Goal: Transaction & Acquisition: Purchase product/service

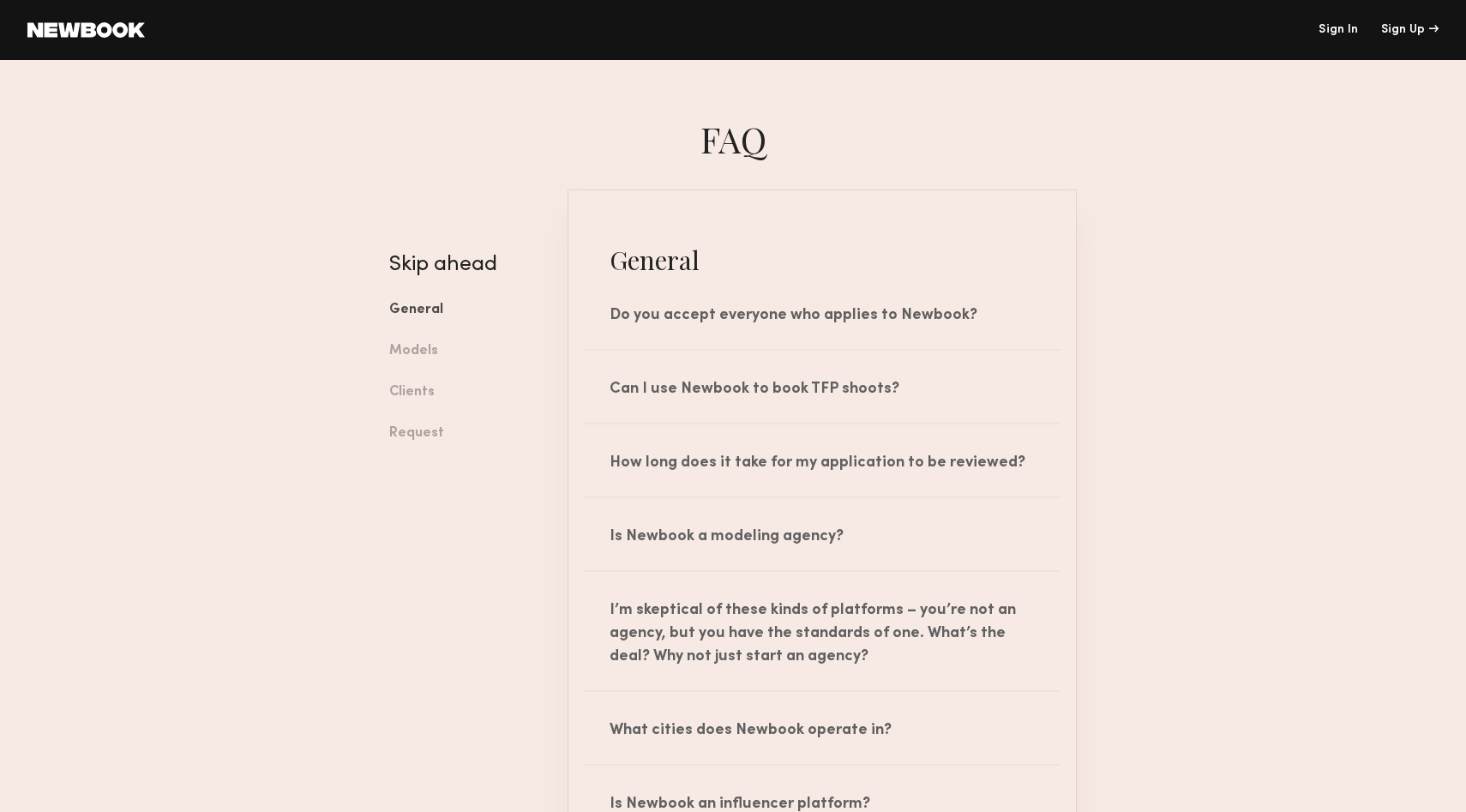
click at [1342, 32] on link "Sign In" at bounding box center [1338, 30] width 39 height 12
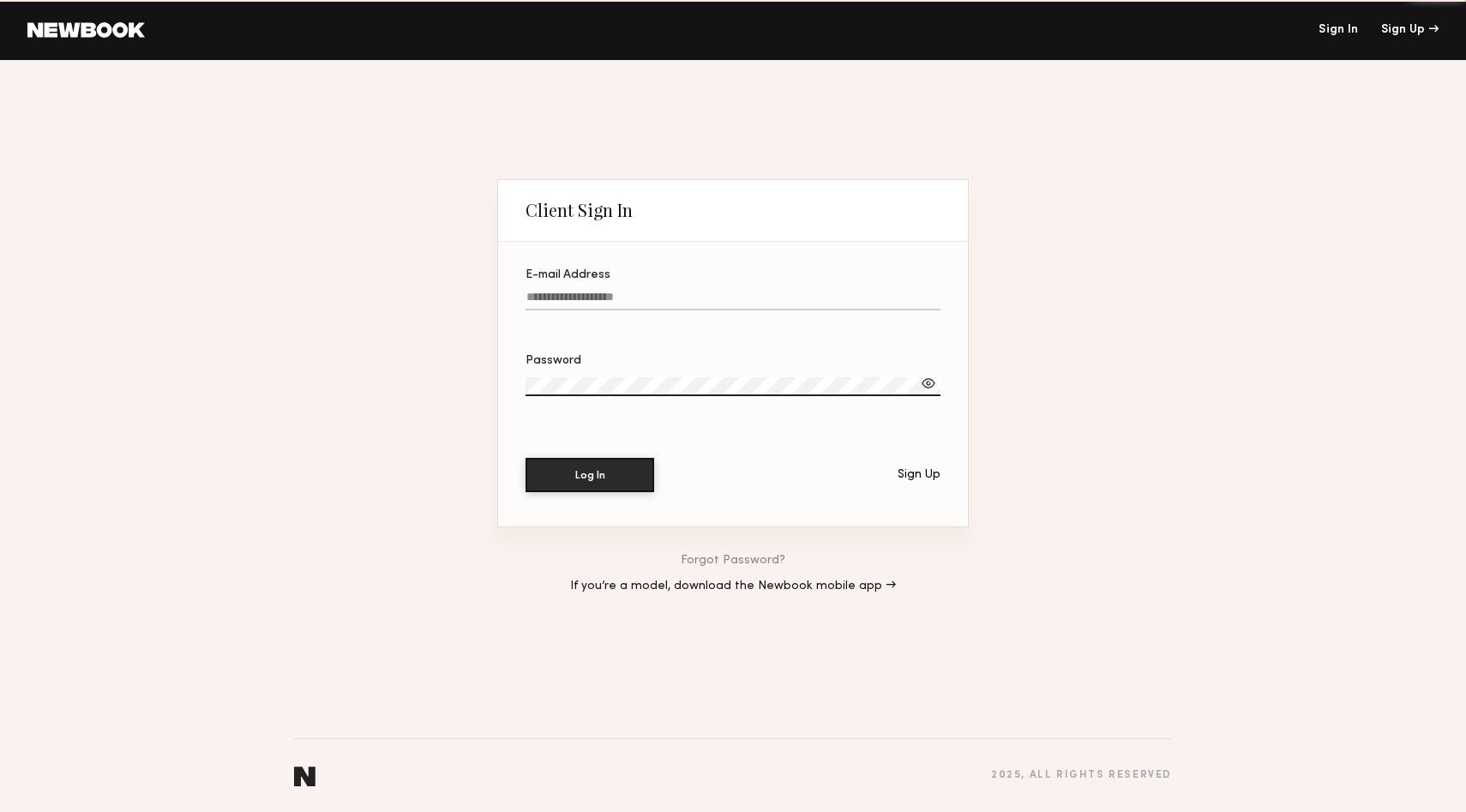
type input "**********"
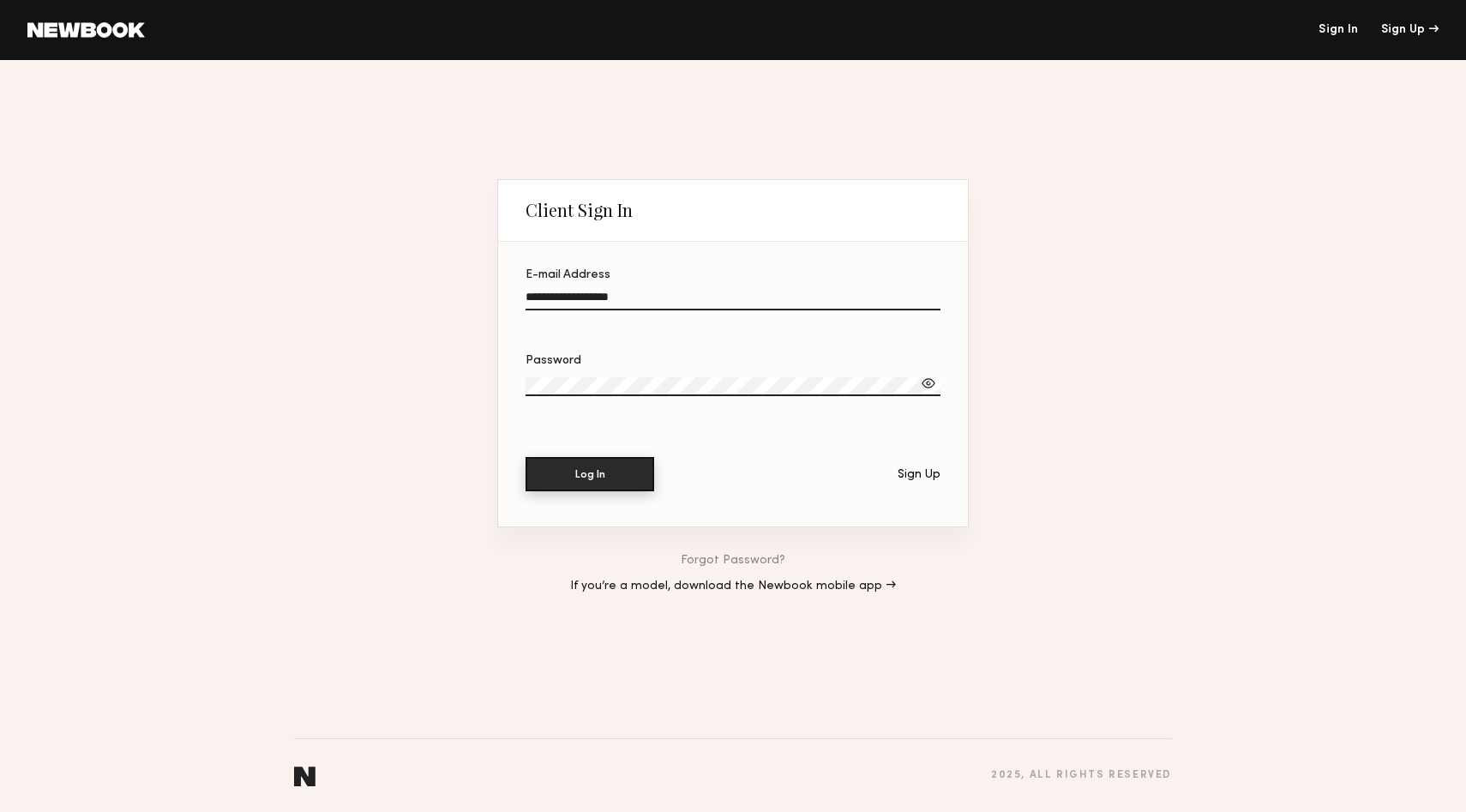
click at [574, 477] on button "Log In" at bounding box center [590, 474] width 128 height 34
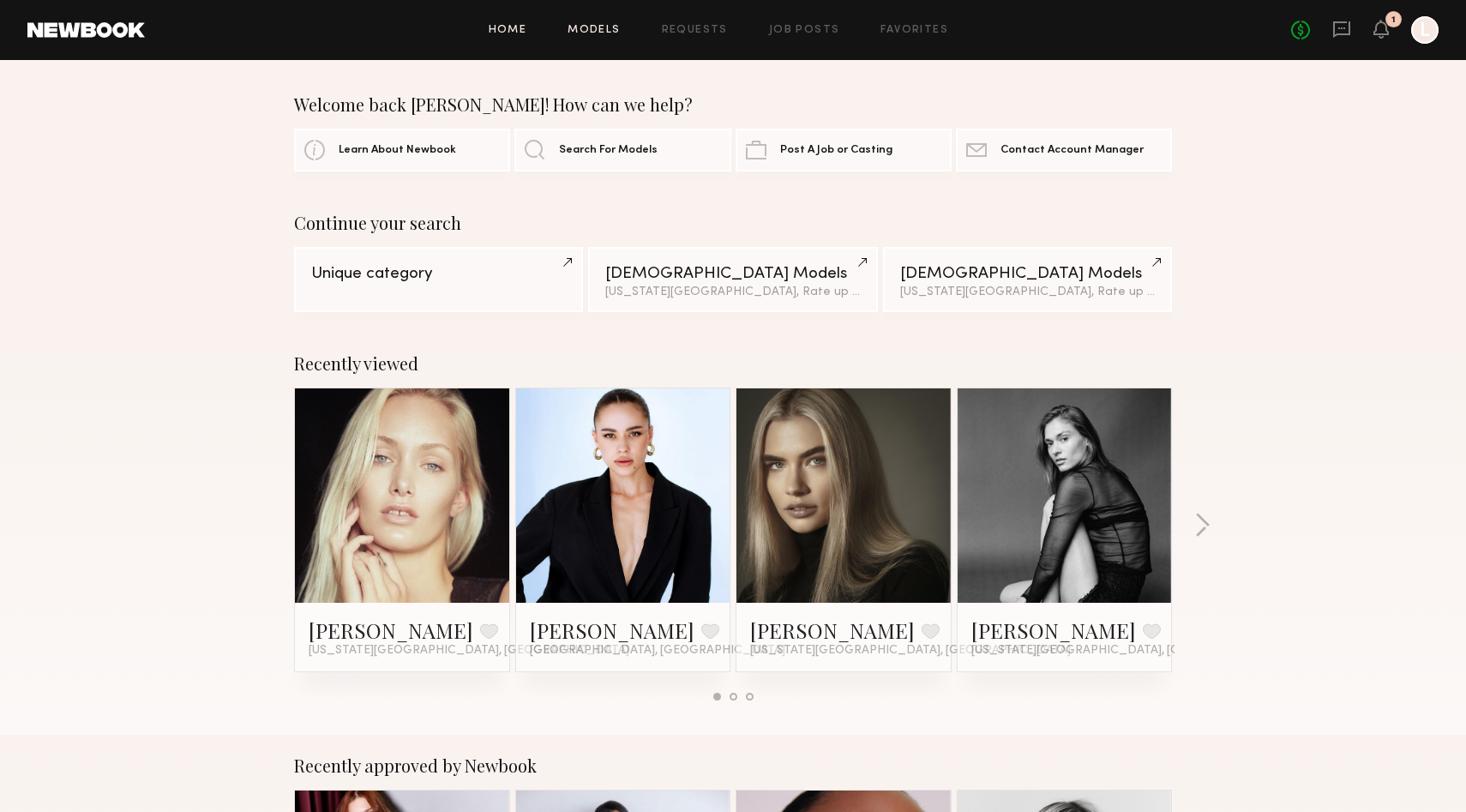
click at [609, 28] on link "Models" at bounding box center [594, 31] width 53 height 11
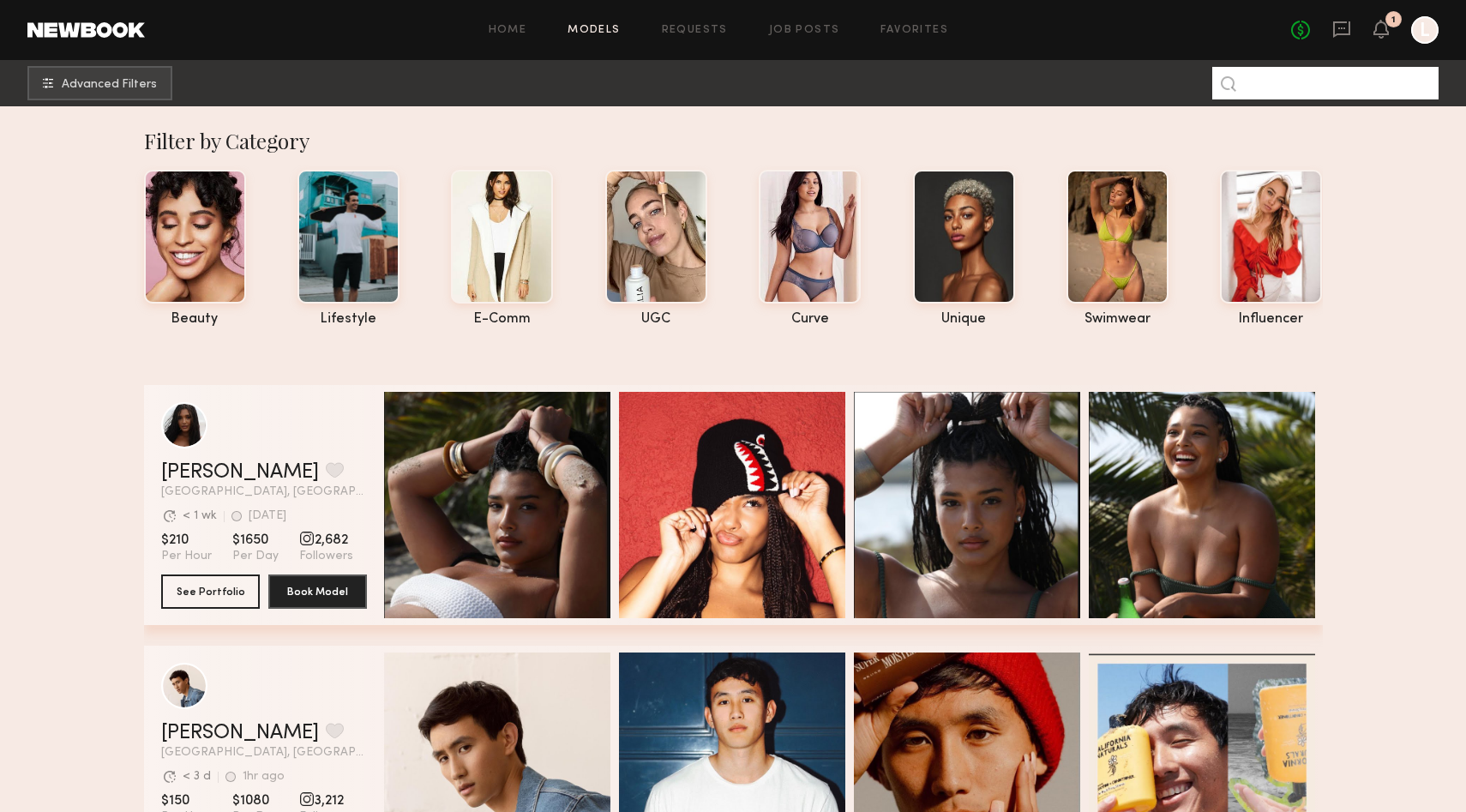
click at [1297, 89] on input at bounding box center [1325, 83] width 226 height 33
click at [52, 84] on common-icon "undefined" at bounding box center [48, 82] width 11 height 11
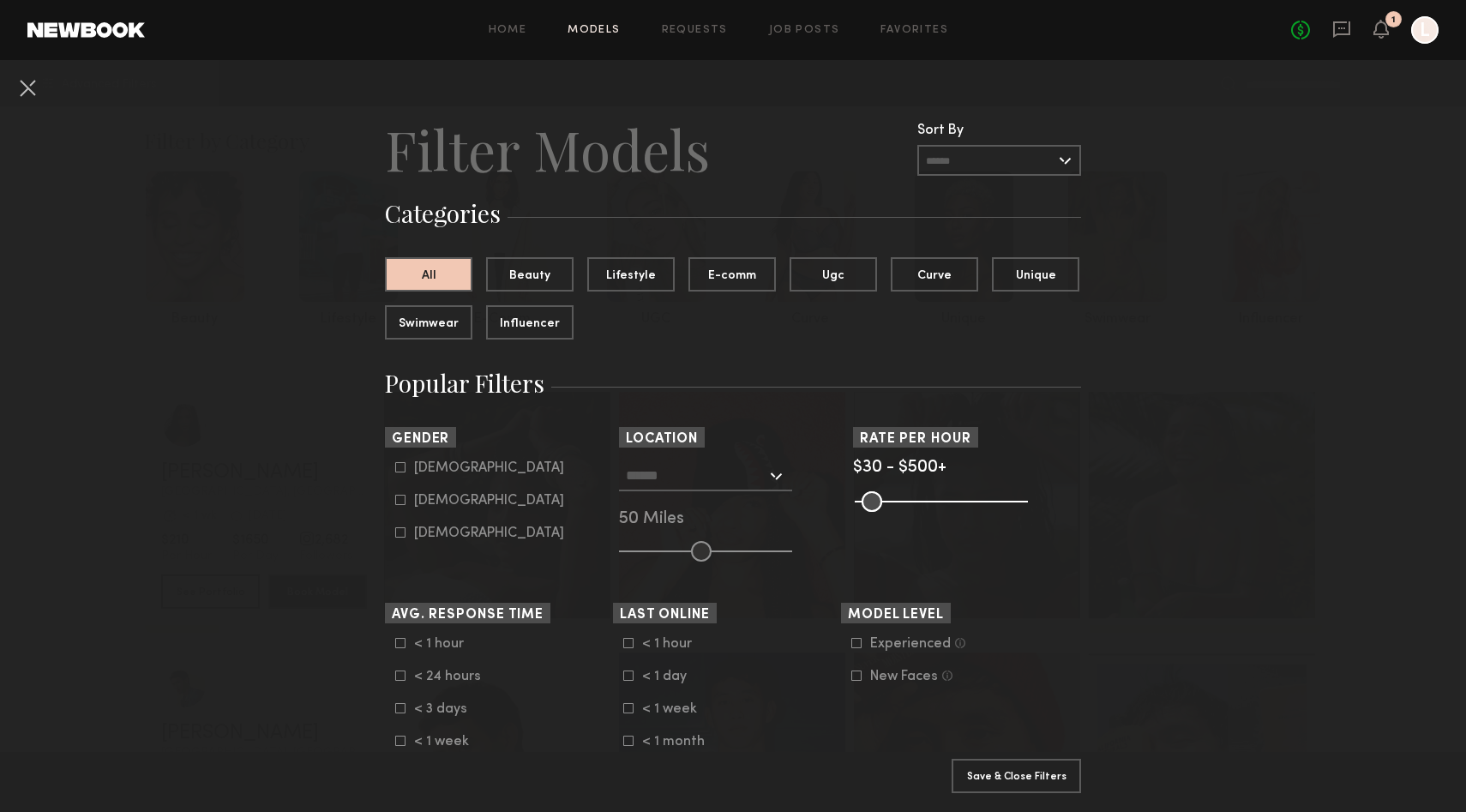
click at [30, 94] on button at bounding box center [27, 87] width 28 height 28
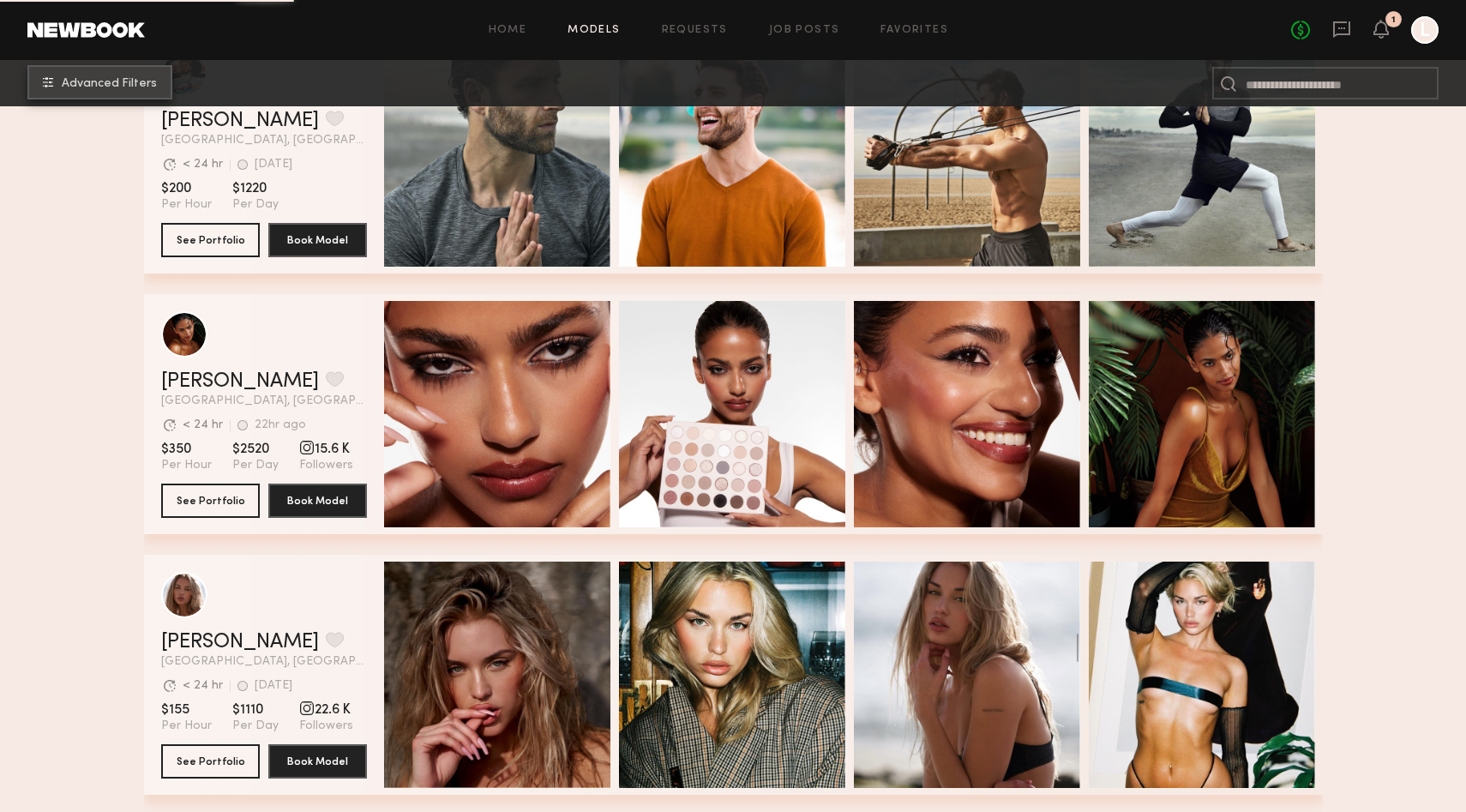
scroll to position [2743, 0]
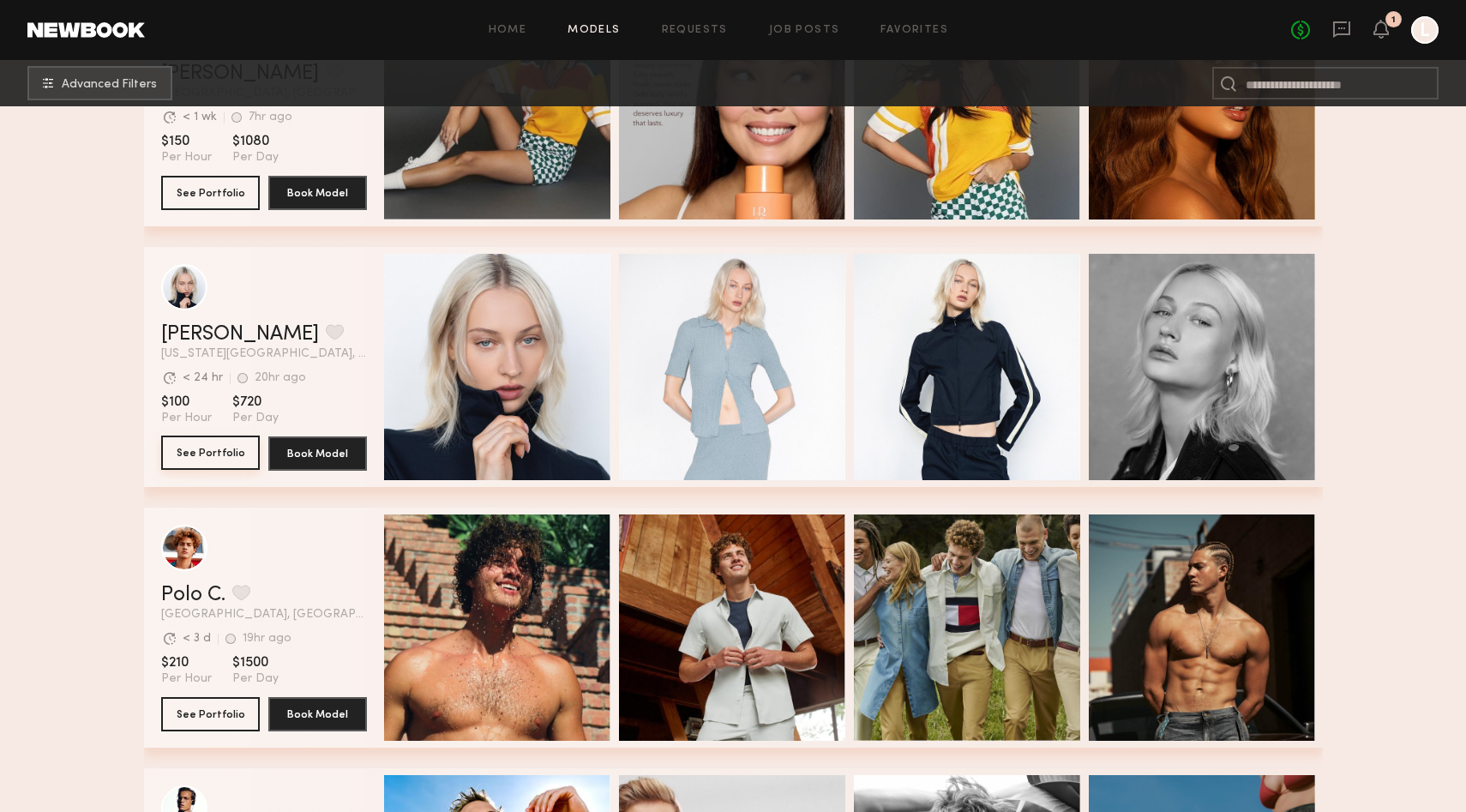
click at [221, 444] on button "See Portfolio" at bounding box center [210, 453] width 99 height 34
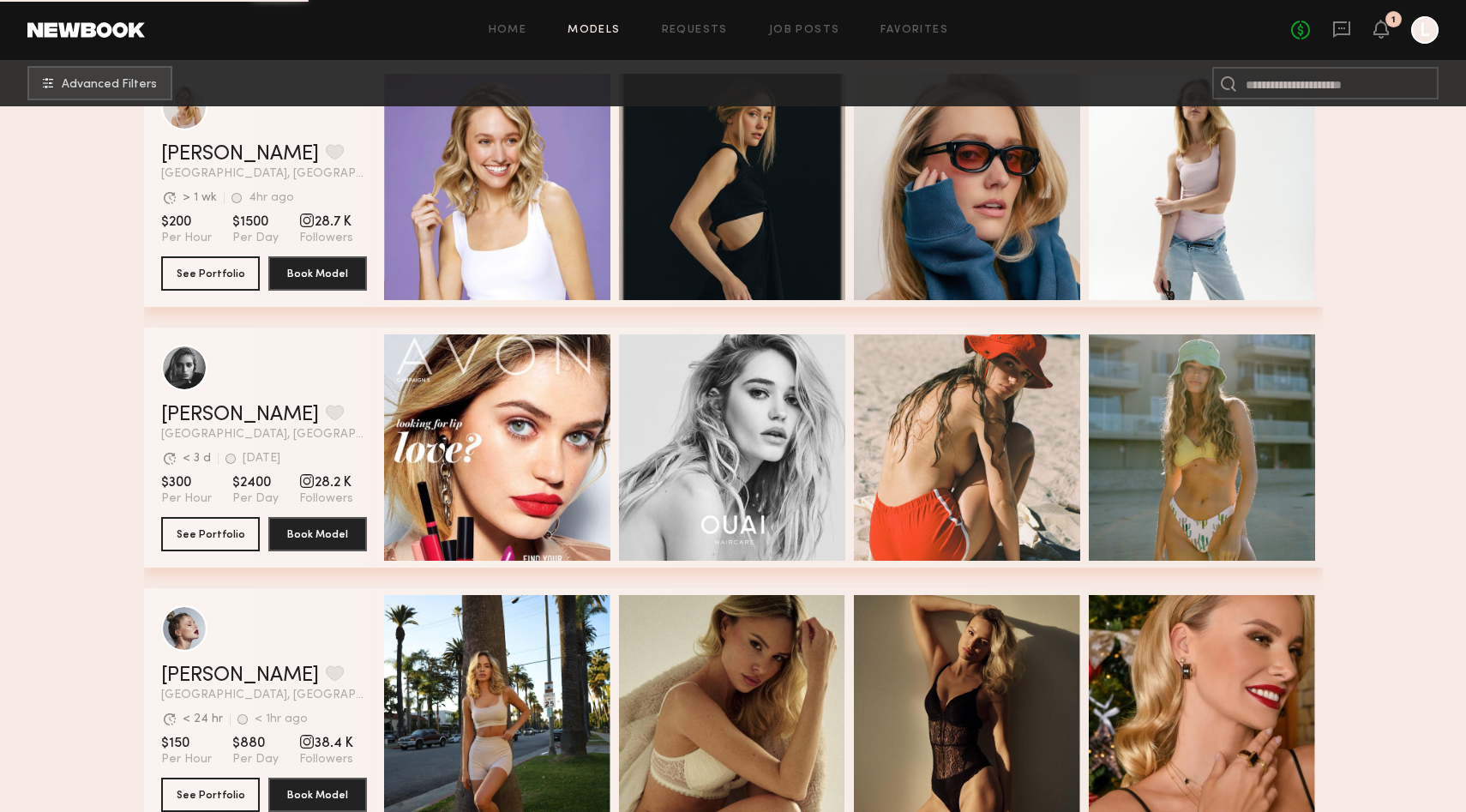
scroll to position [18231, 0]
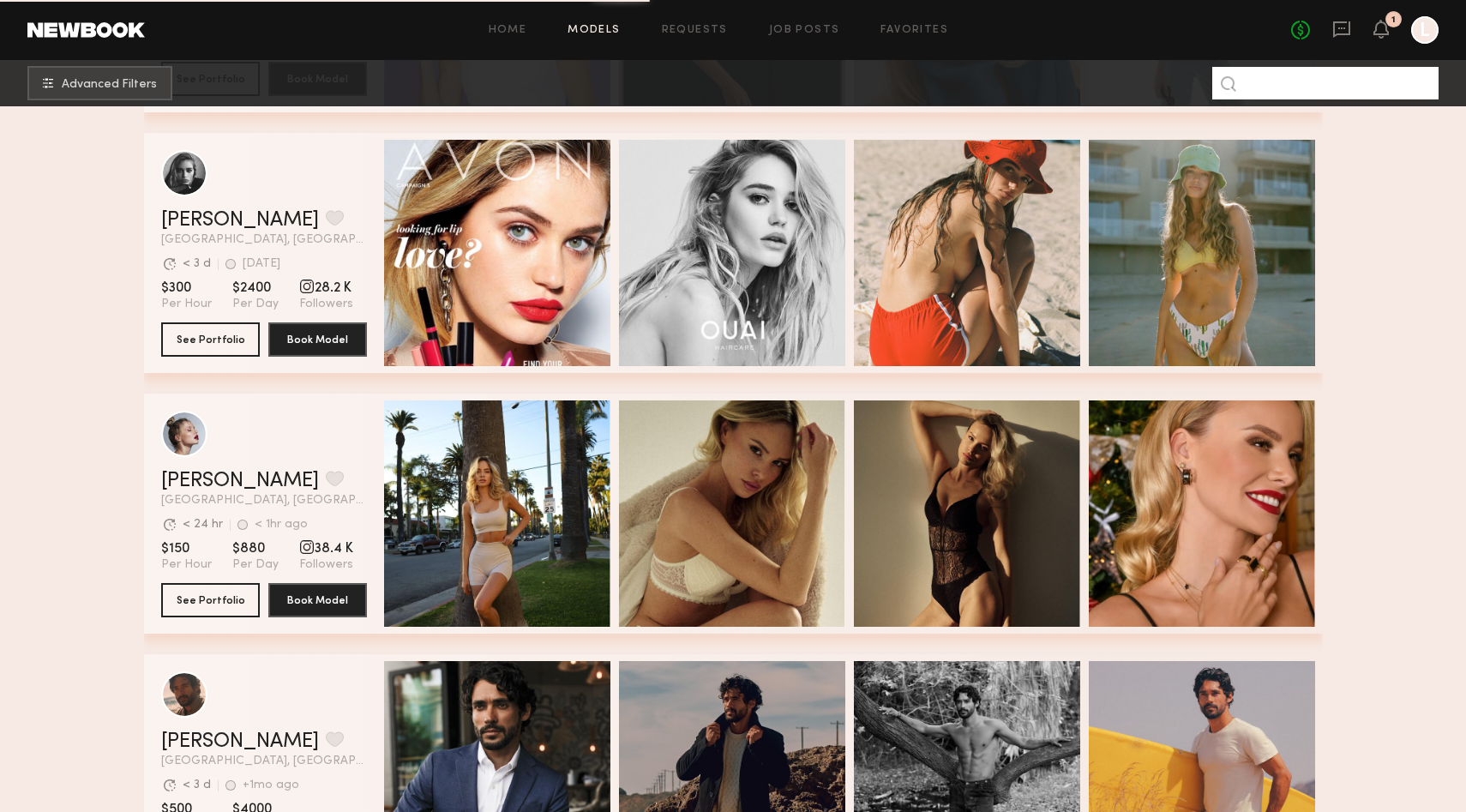
click at [1329, 84] on input at bounding box center [1325, 83] width 226 height 33
type input "********"
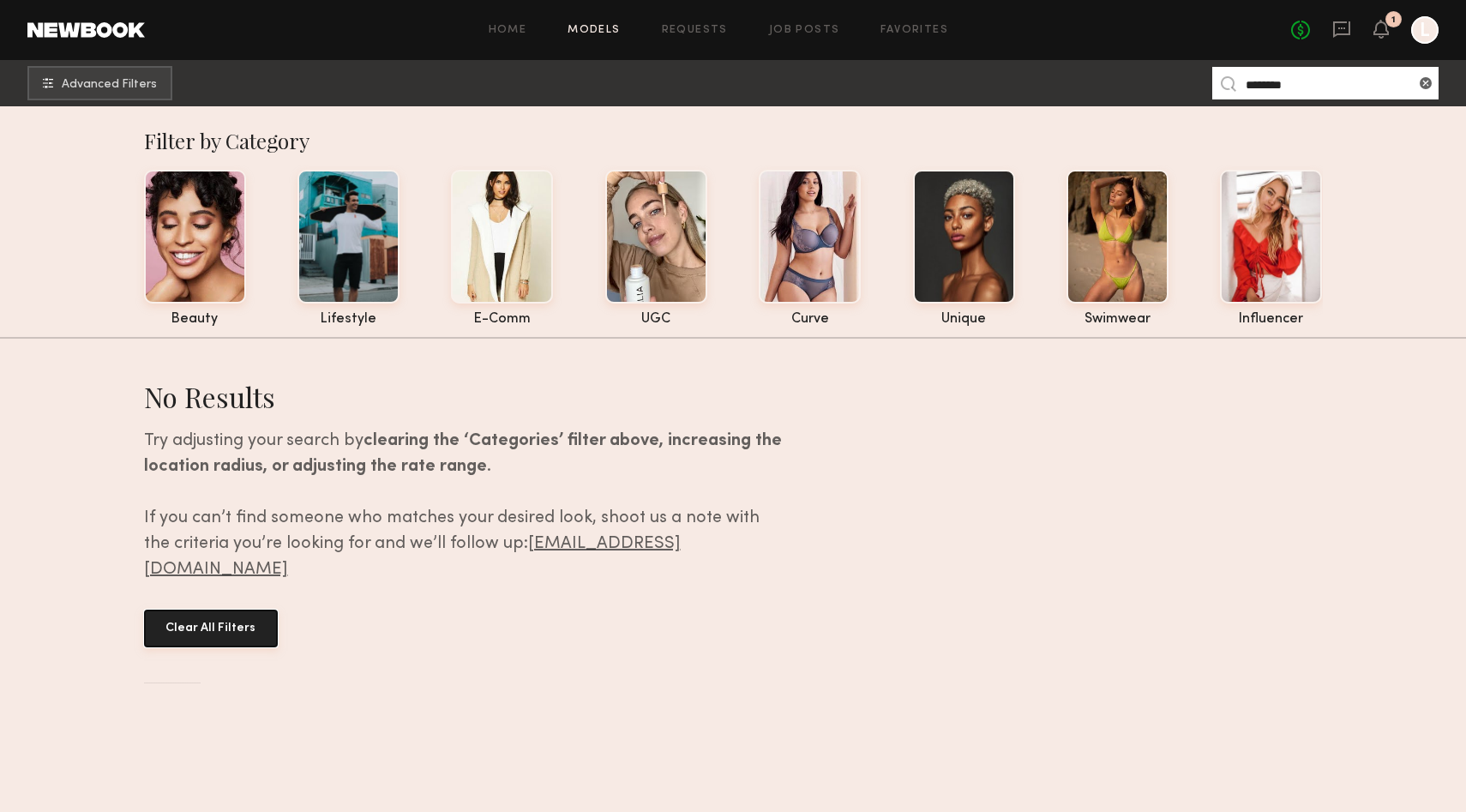
click at [220, 609] on button "Clear All Filters" at bounding box center [211, 627] width 134 height 37
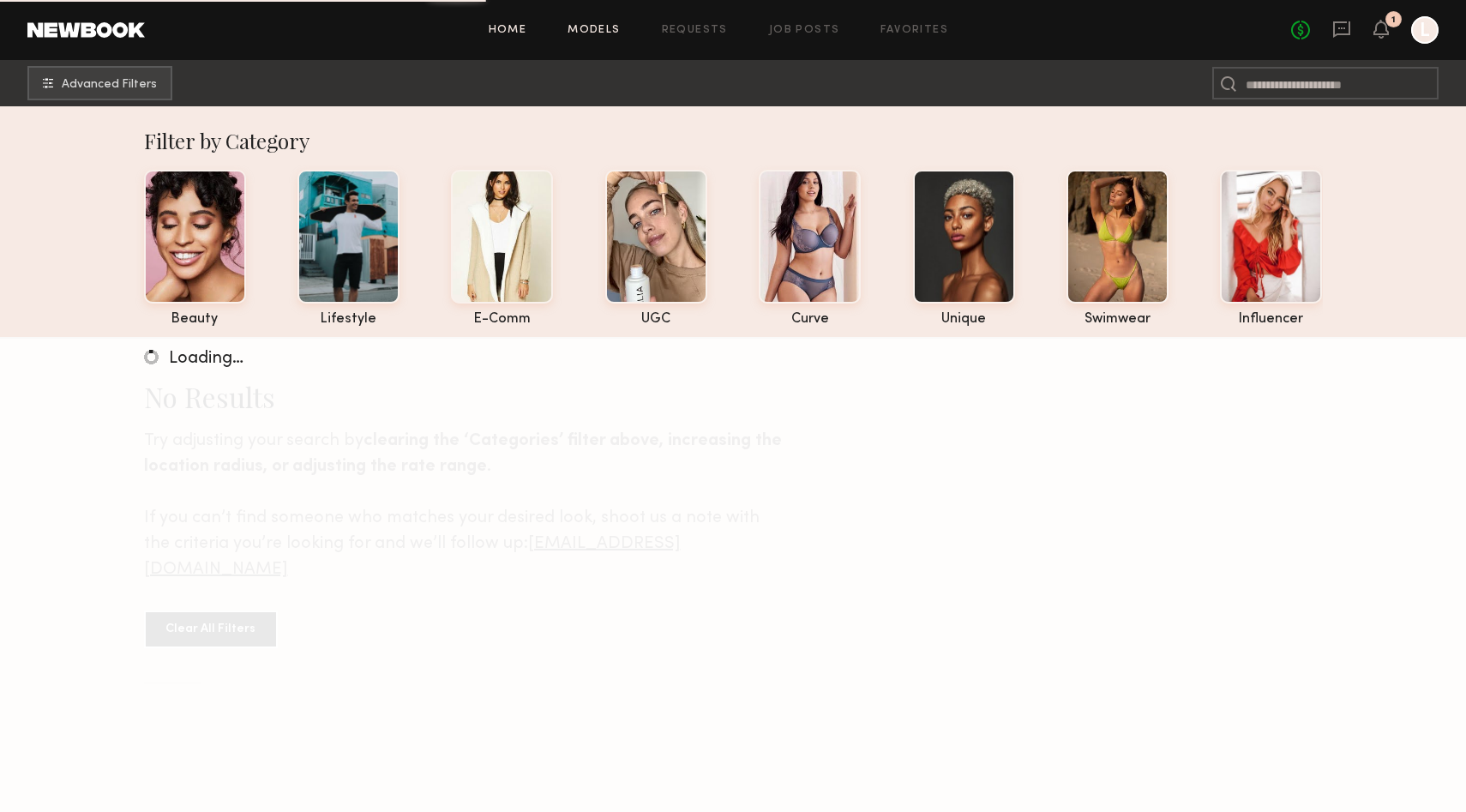
click at [519, 32] on link "Home" at bounding box center [507, 31] width 38 height 11
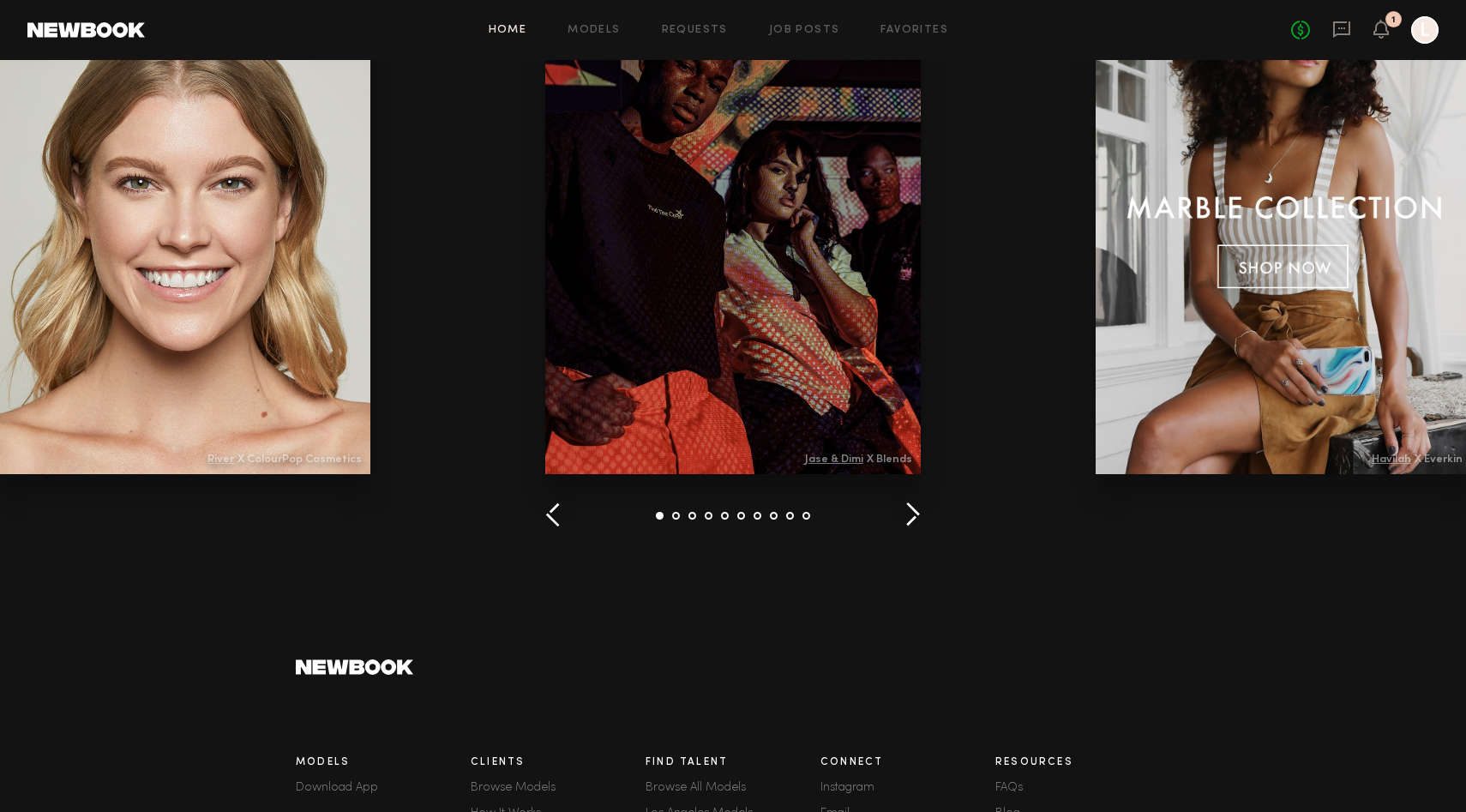
scroll to position [2308, 0]
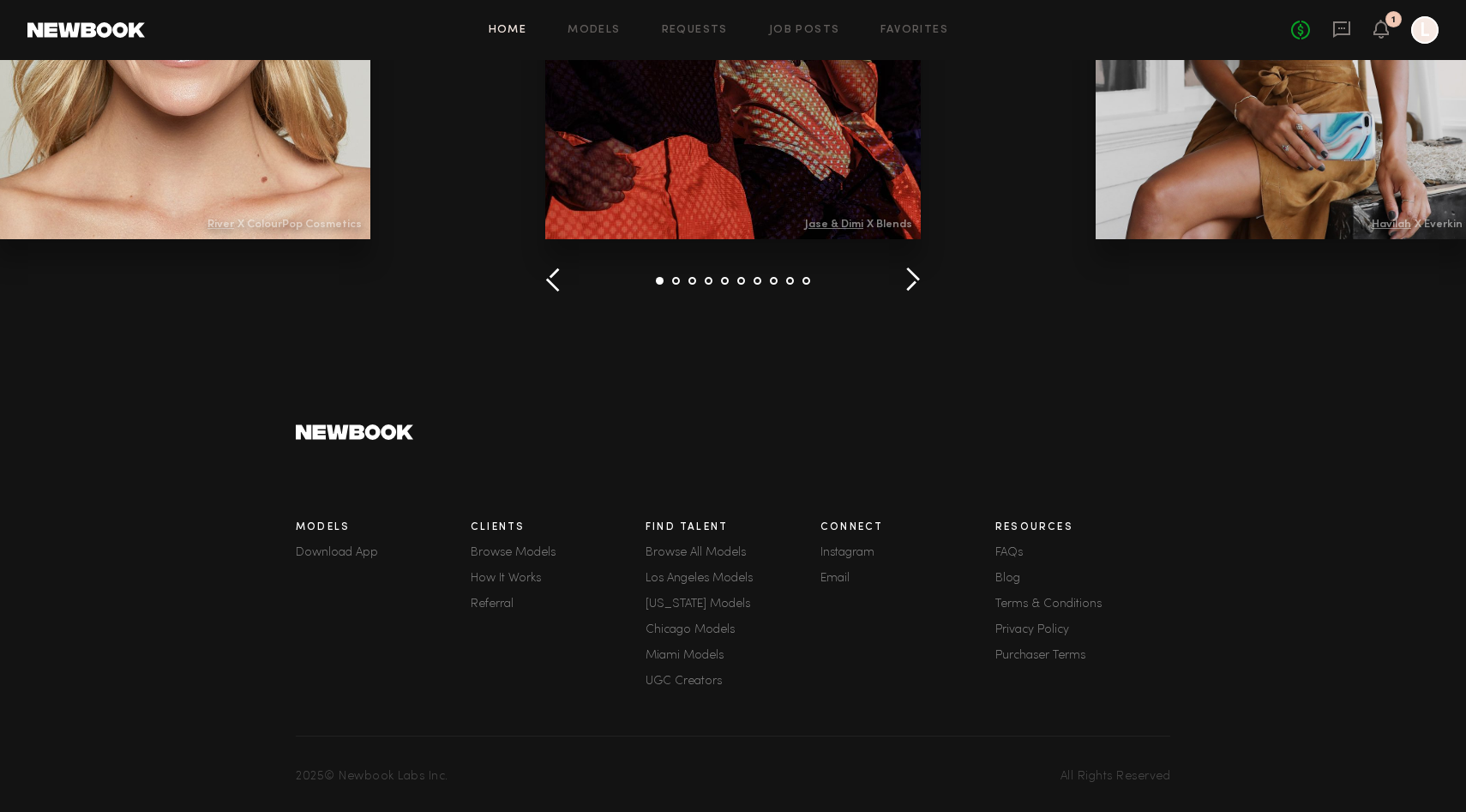
click at [660, 600] on link "New York Models" at bounding box center [733, 604] width 175 height 12
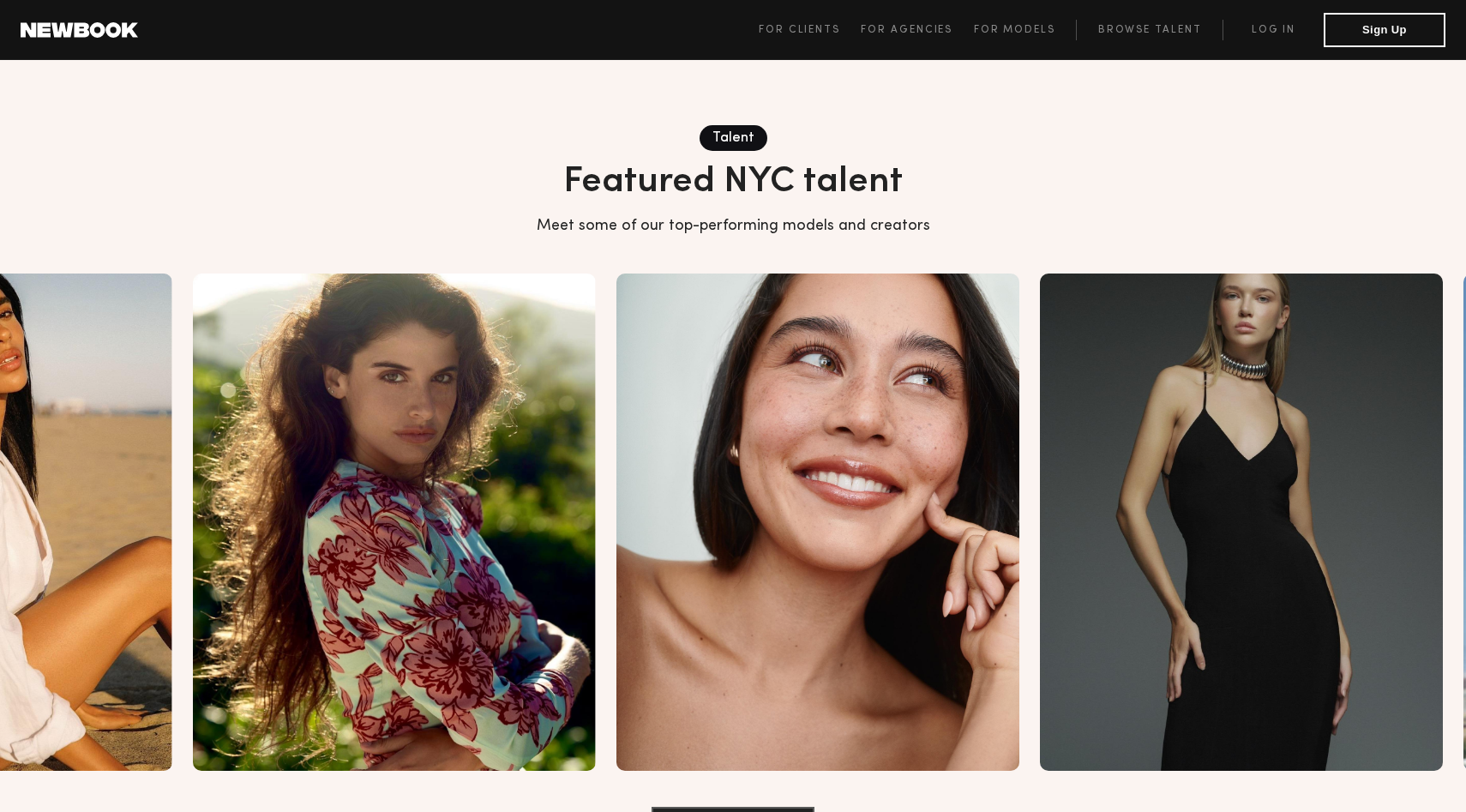
scroll to position [2030, 0]
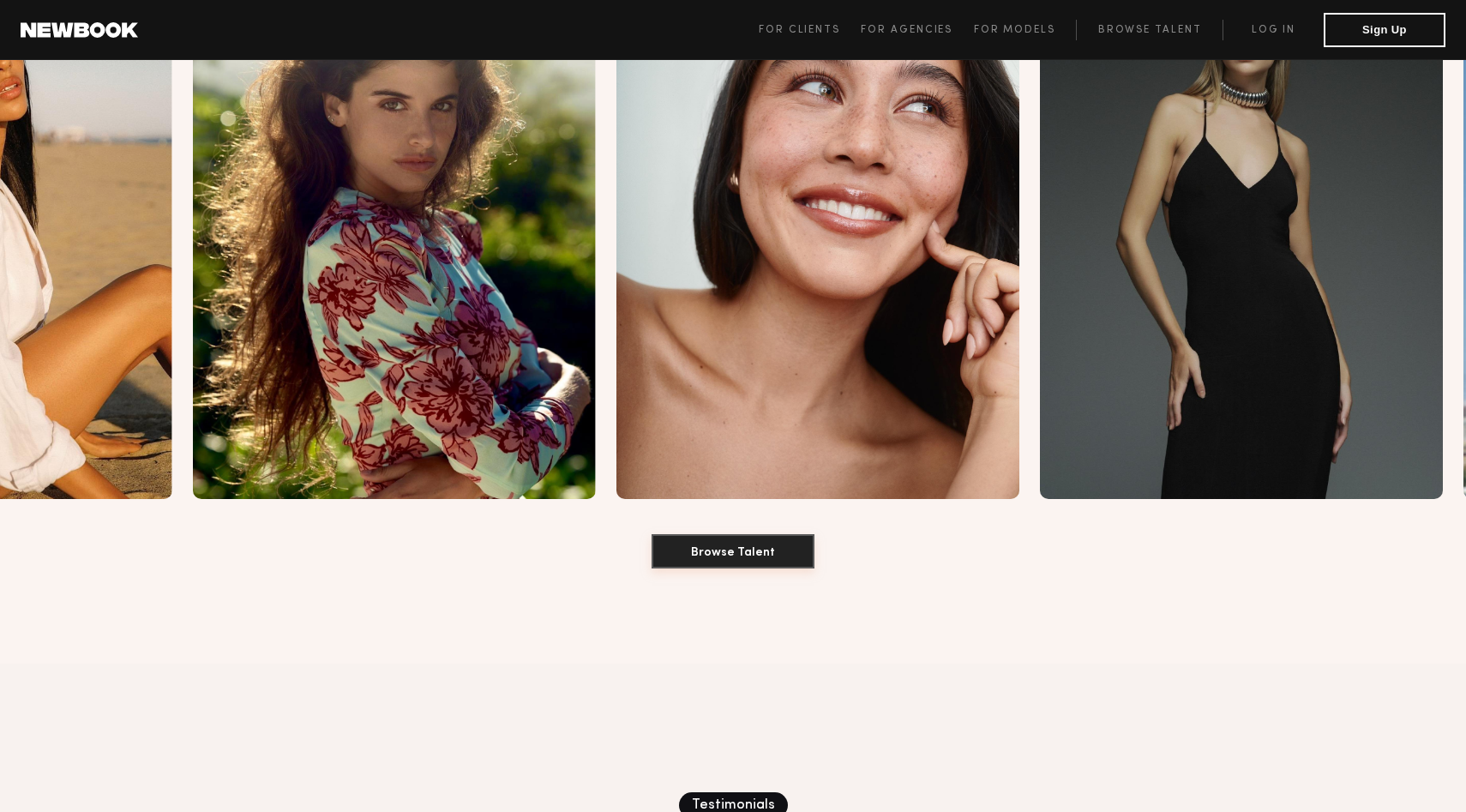
click at [741, 534] on button "Browse Talent" at bounding box center [733, 552] width 163 height 34
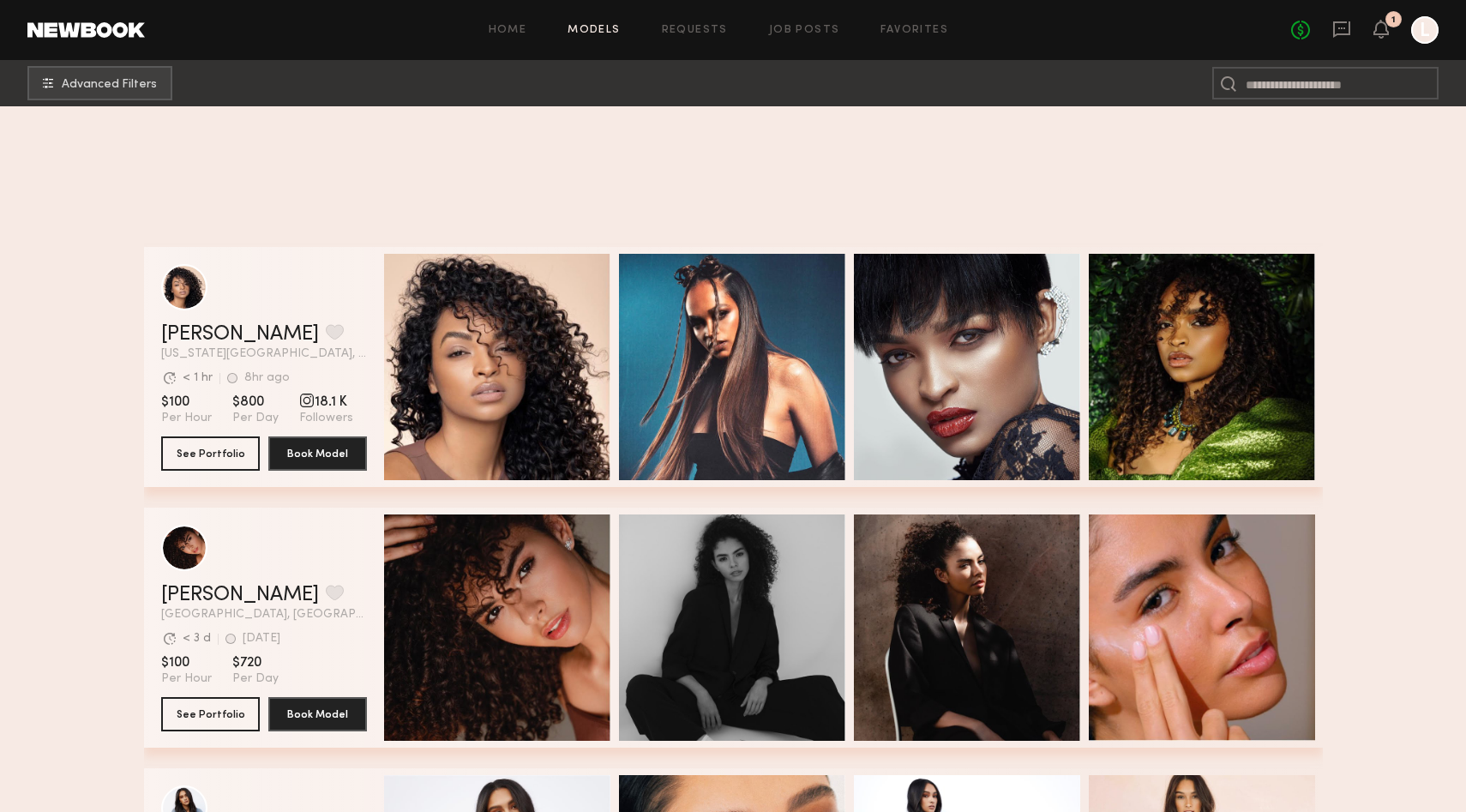
scroll to position [19811, 0]
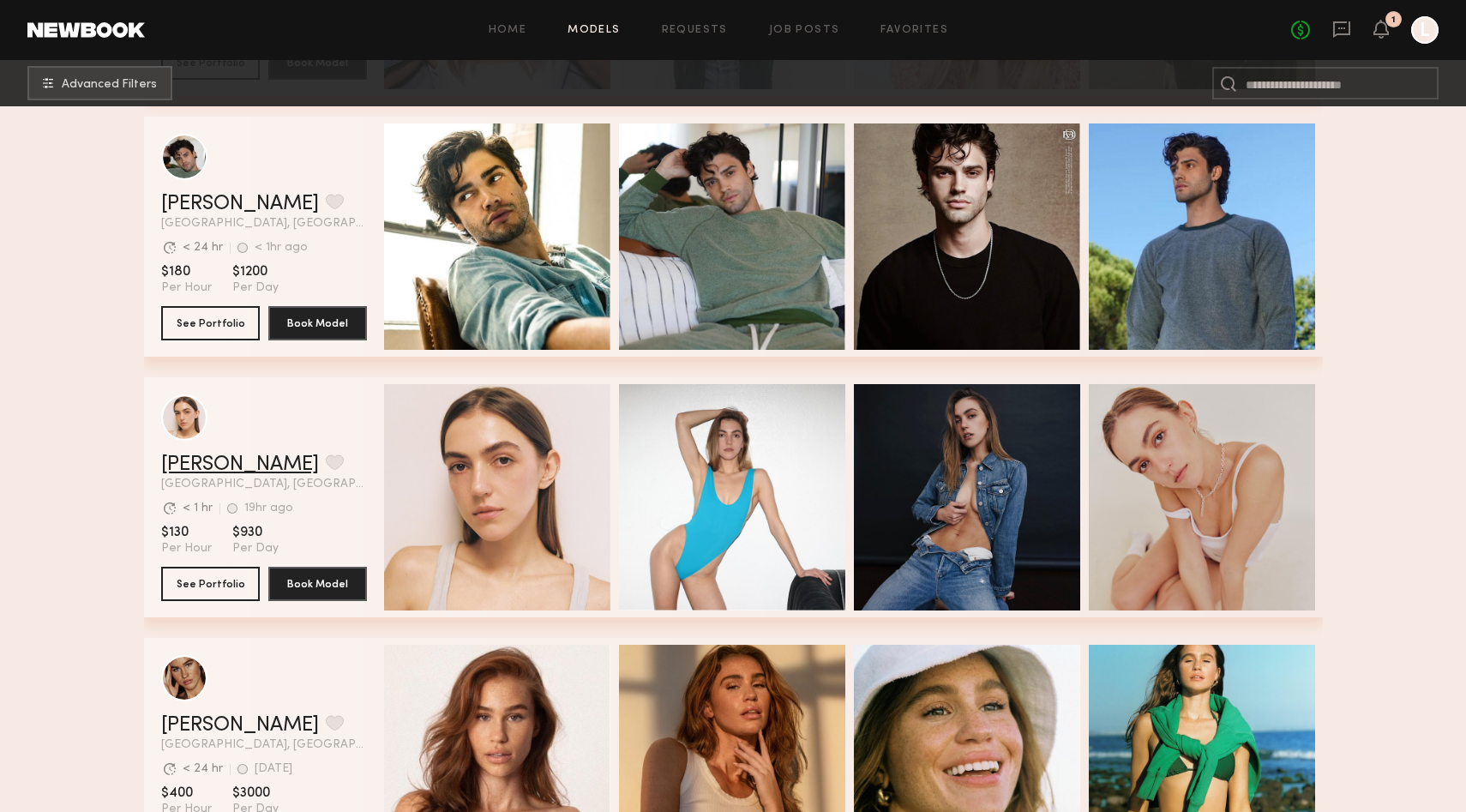
click at [193, 462] on link "Diana Z." at bounding box center [239, 463] width 158 height 20
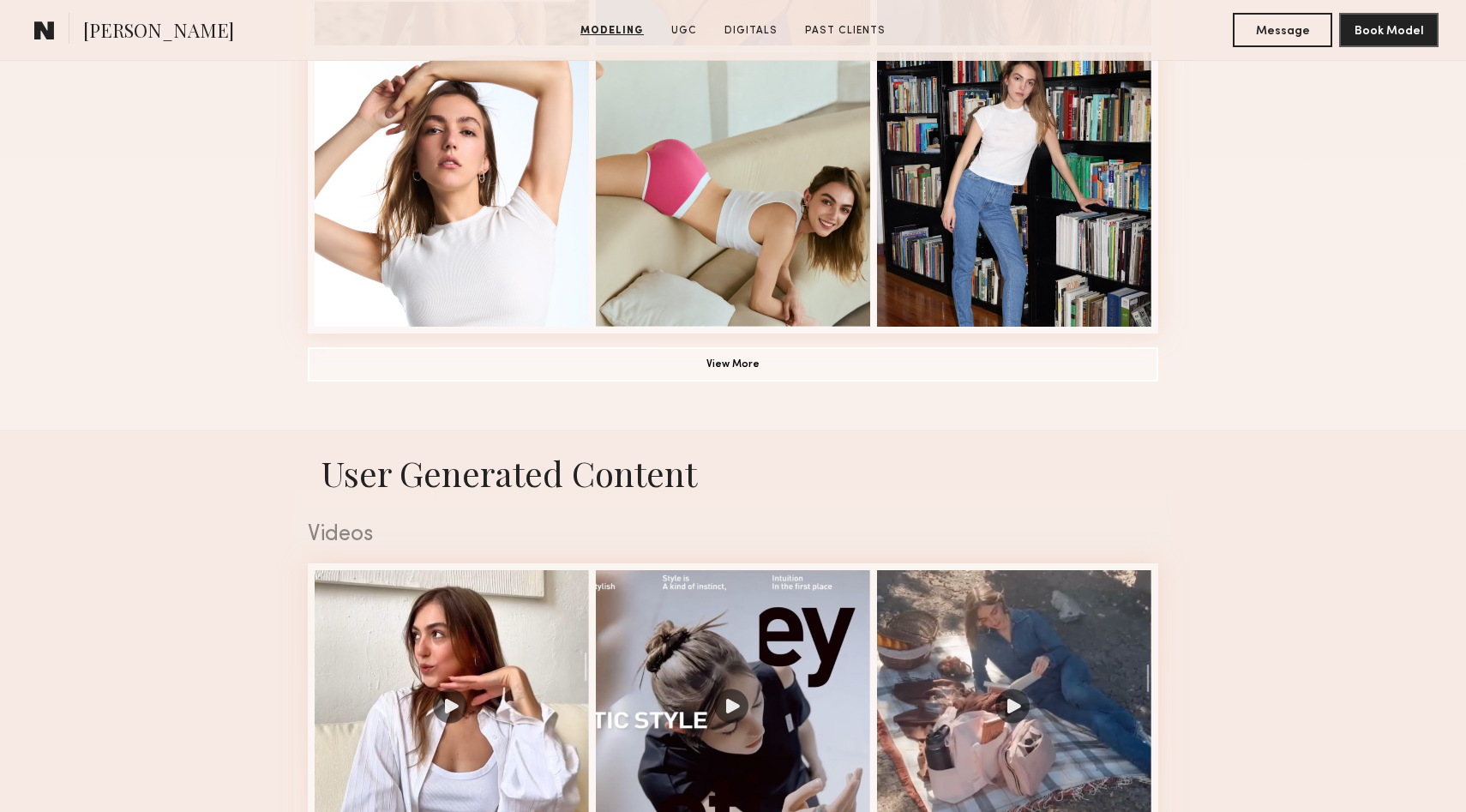
scroll to position [1542, 0]
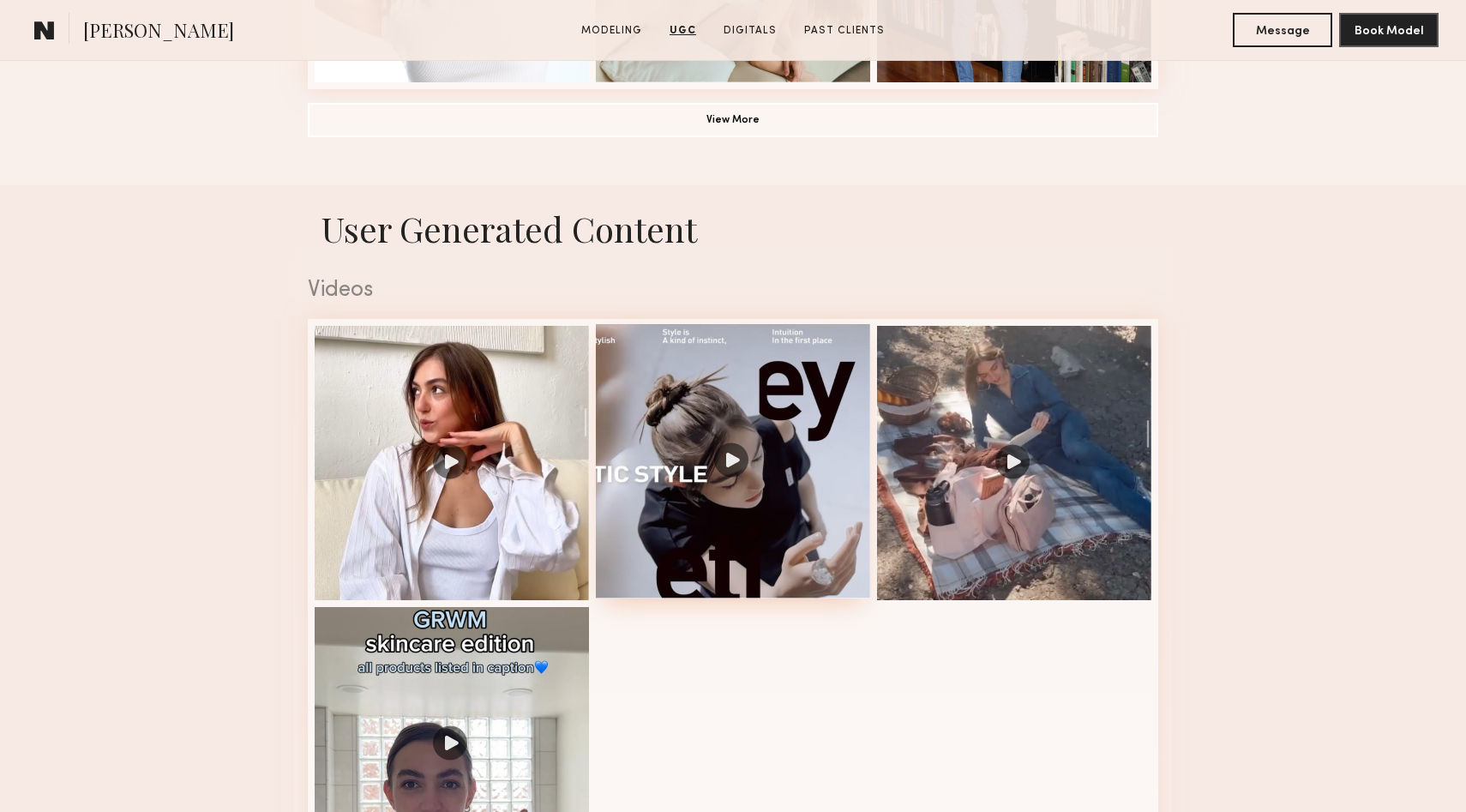
click at [739, 457] on div at bounding box center [733, 461] width 274 height 274
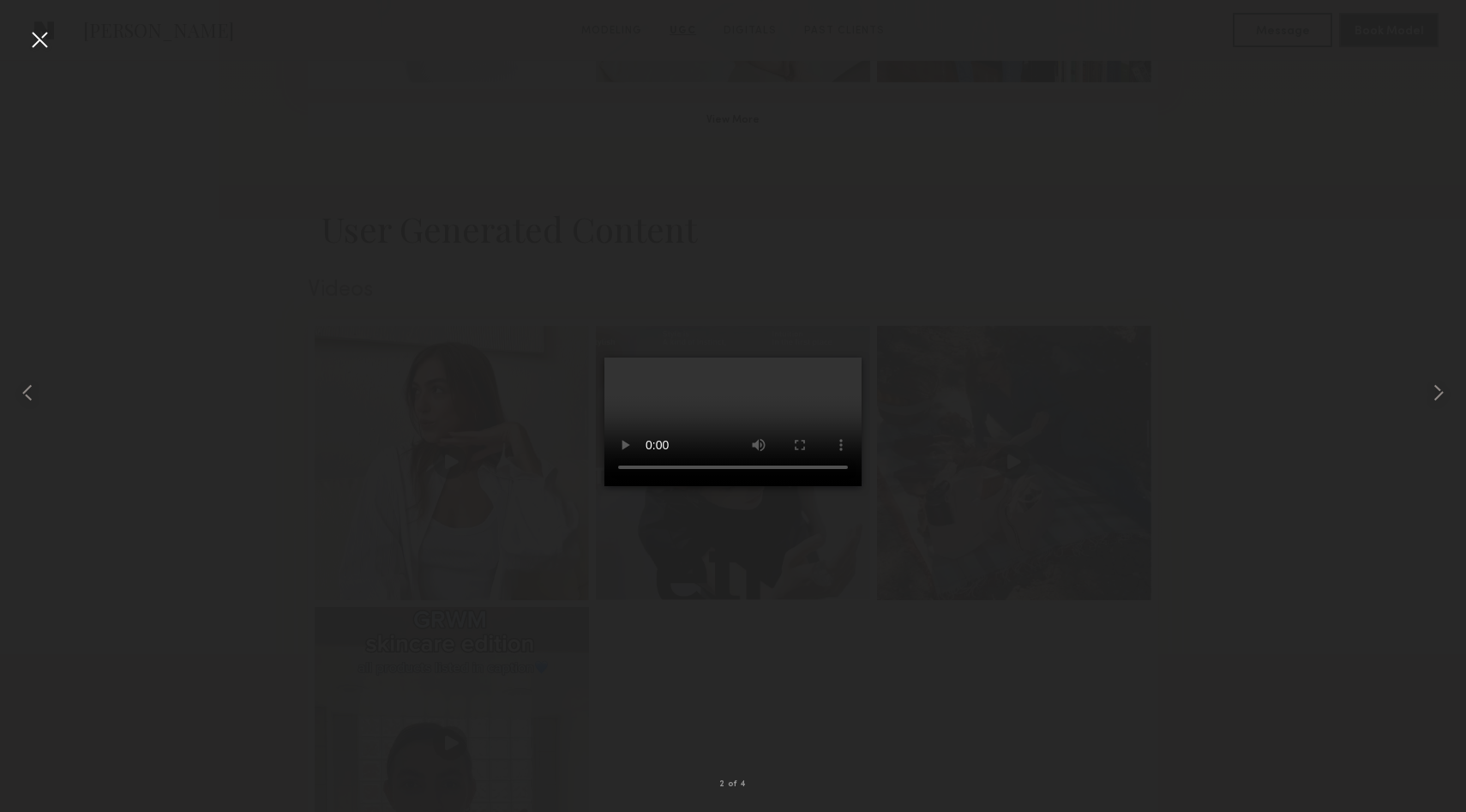
click at [46, 38] on div at bounding box center [39, 39] width 28 height 28
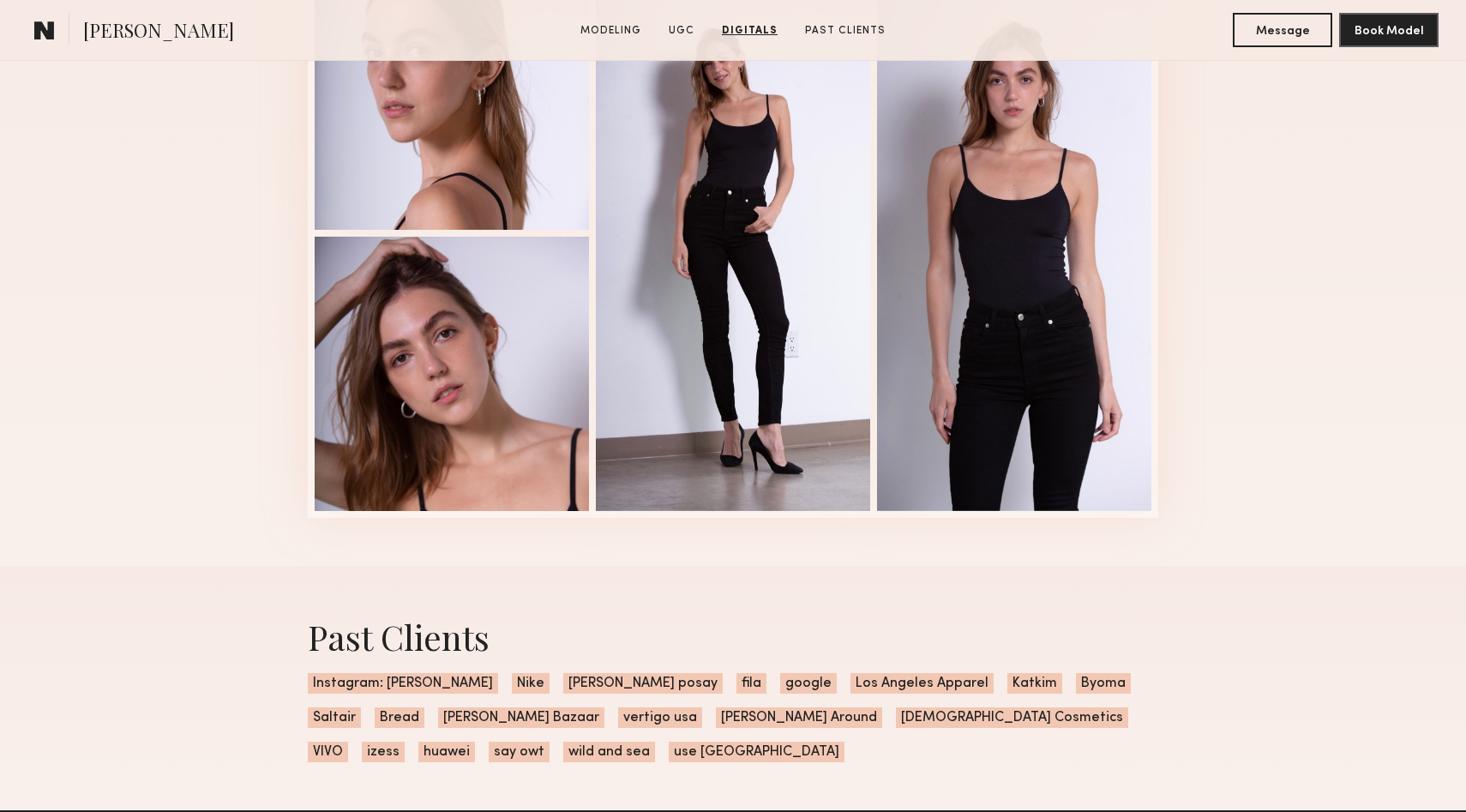
scroll to position [3143, 0]
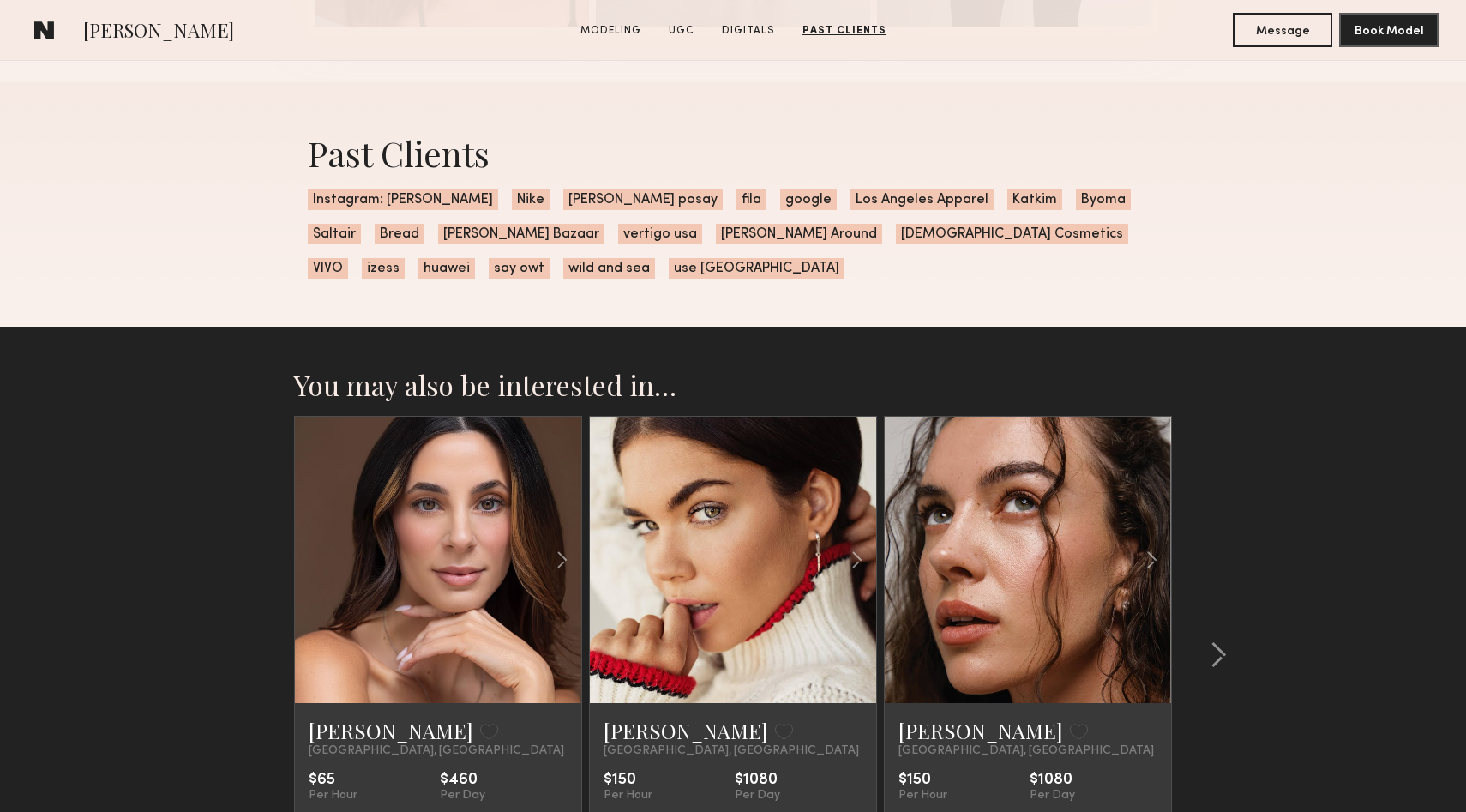
click at [756, 544] on link at bounding box center [733, 559] width 98 height 286
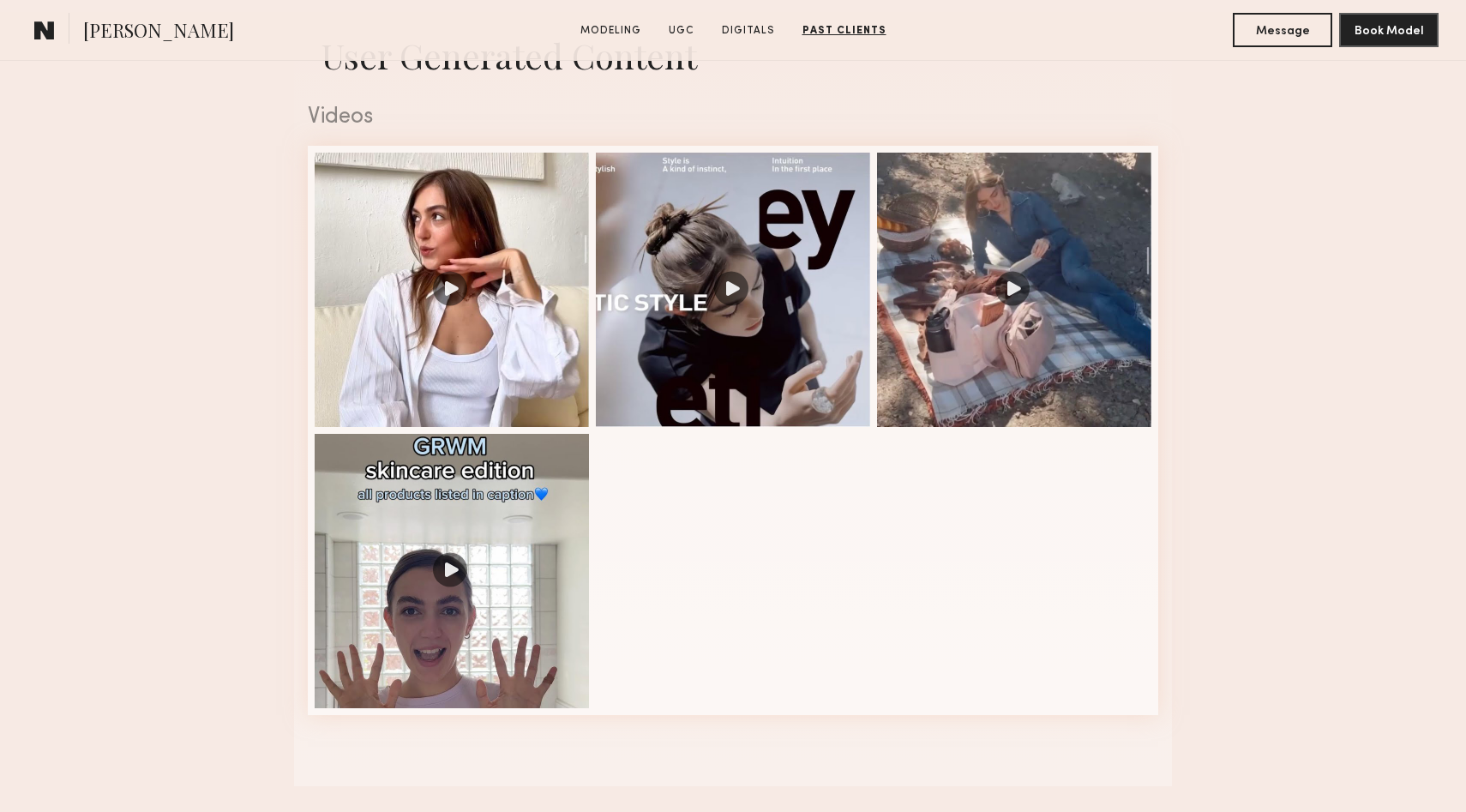
scroll to position [1434, 0]
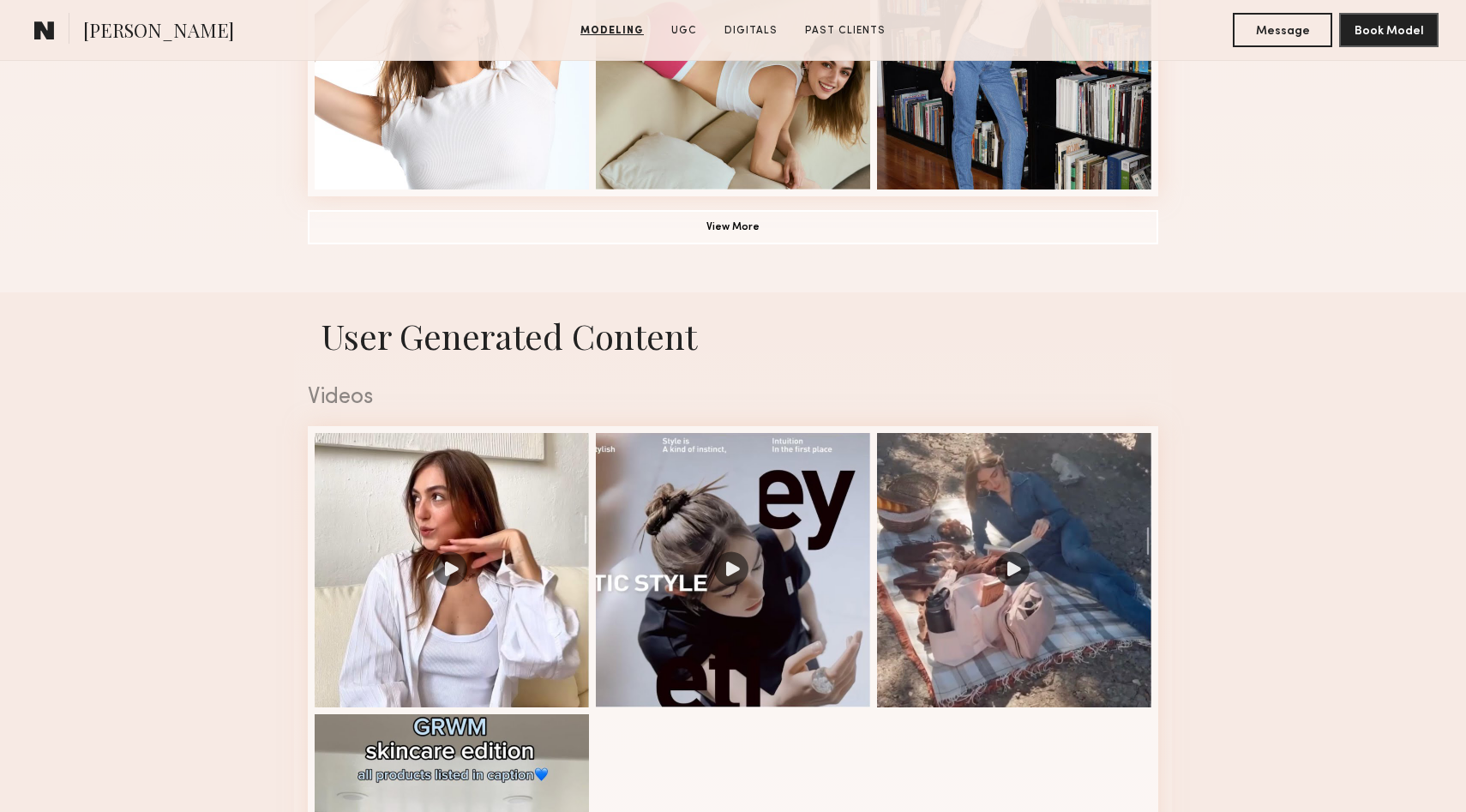
click at [851, 21] on section "Modeling UGC Digitals Past Clients" at bounding box center [733, 30] width 319 height 17
click at [851, 28] on link "Past Clients" at bounding box center [845, 31] width 94 height 15
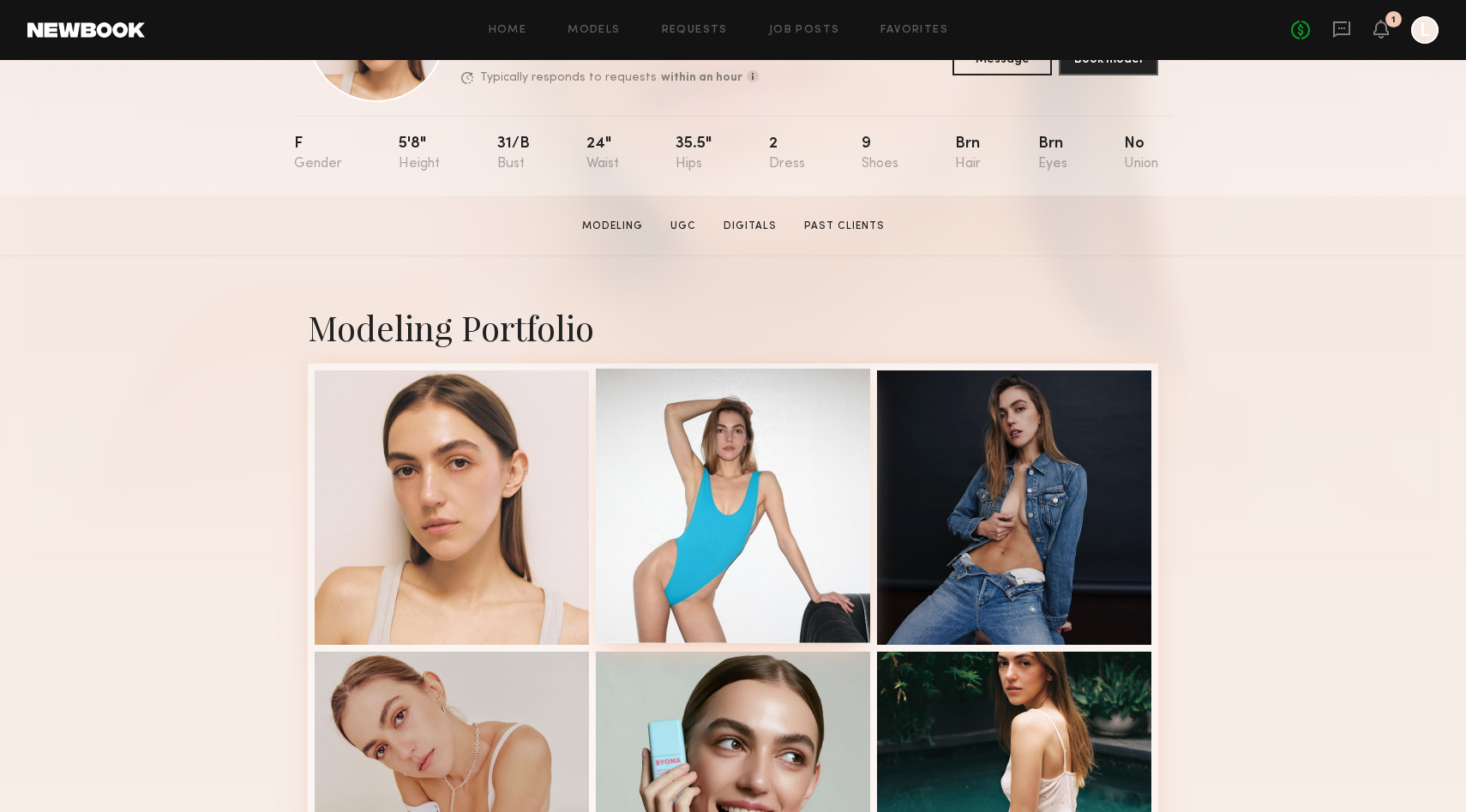
scroll to position [0, 0]
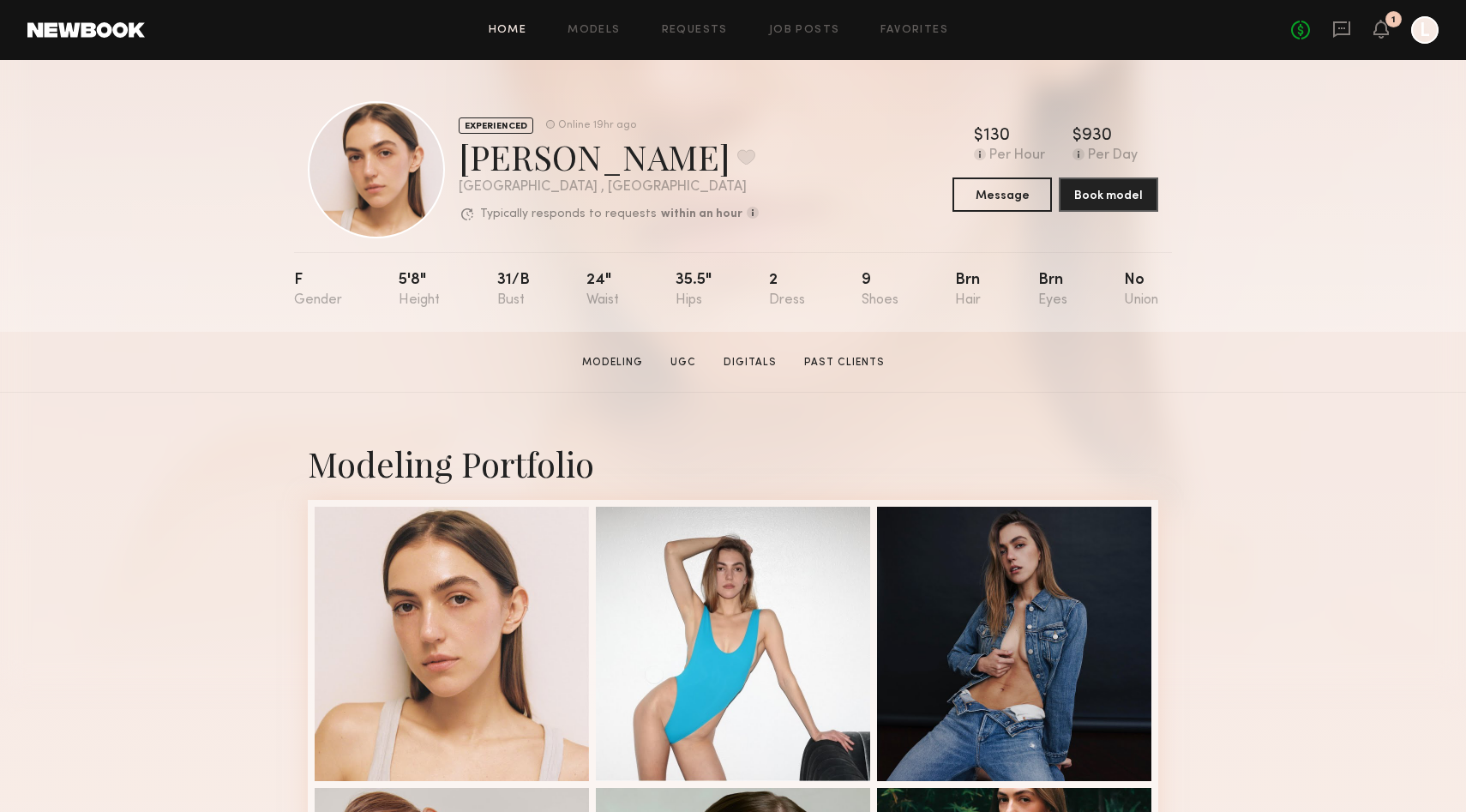
click at [510, 25] on link "Home" at bounding box center [507, 31] width 38 height 11
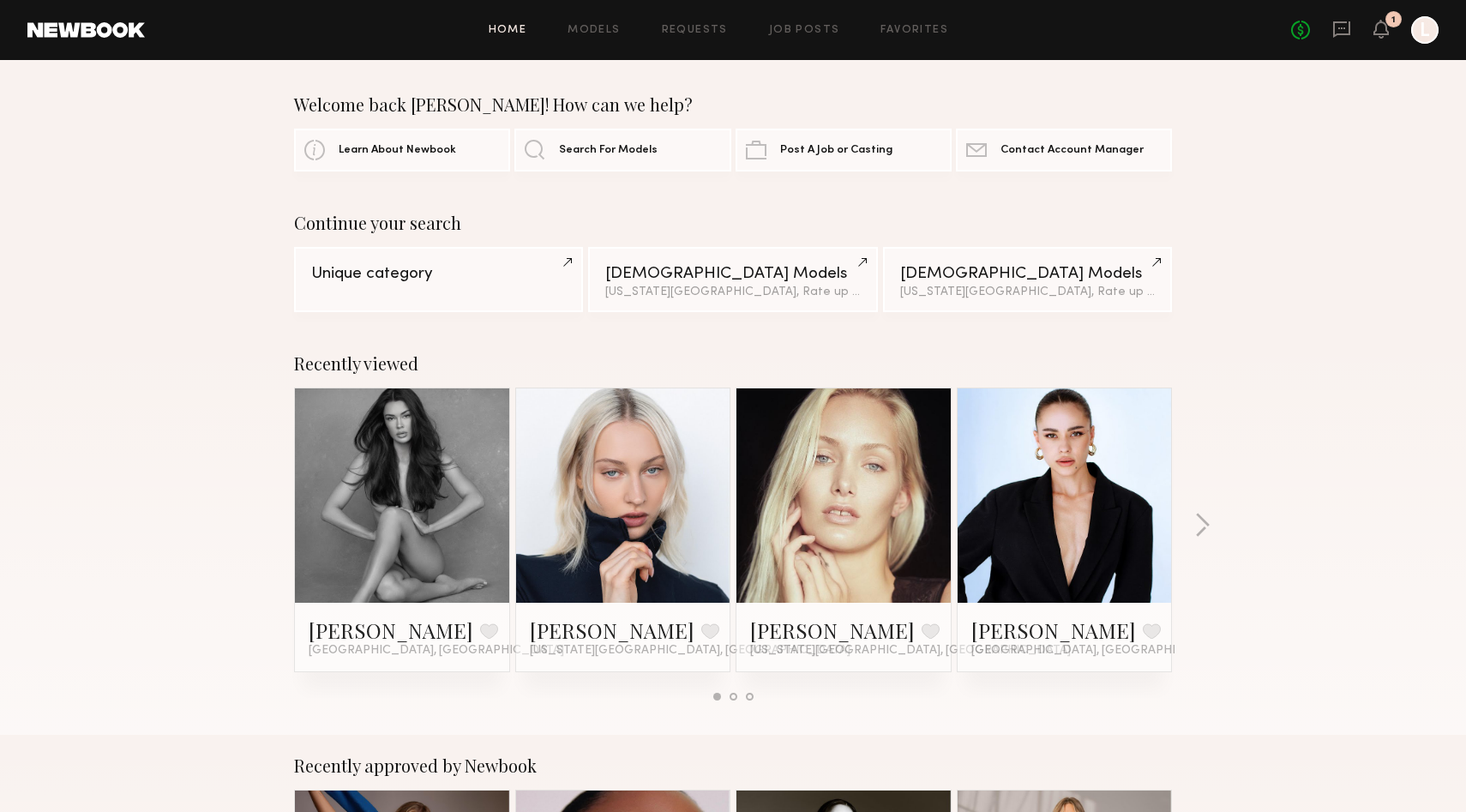
click at [829, 499] on link at bounding box center [843, 495] width 104 height 214
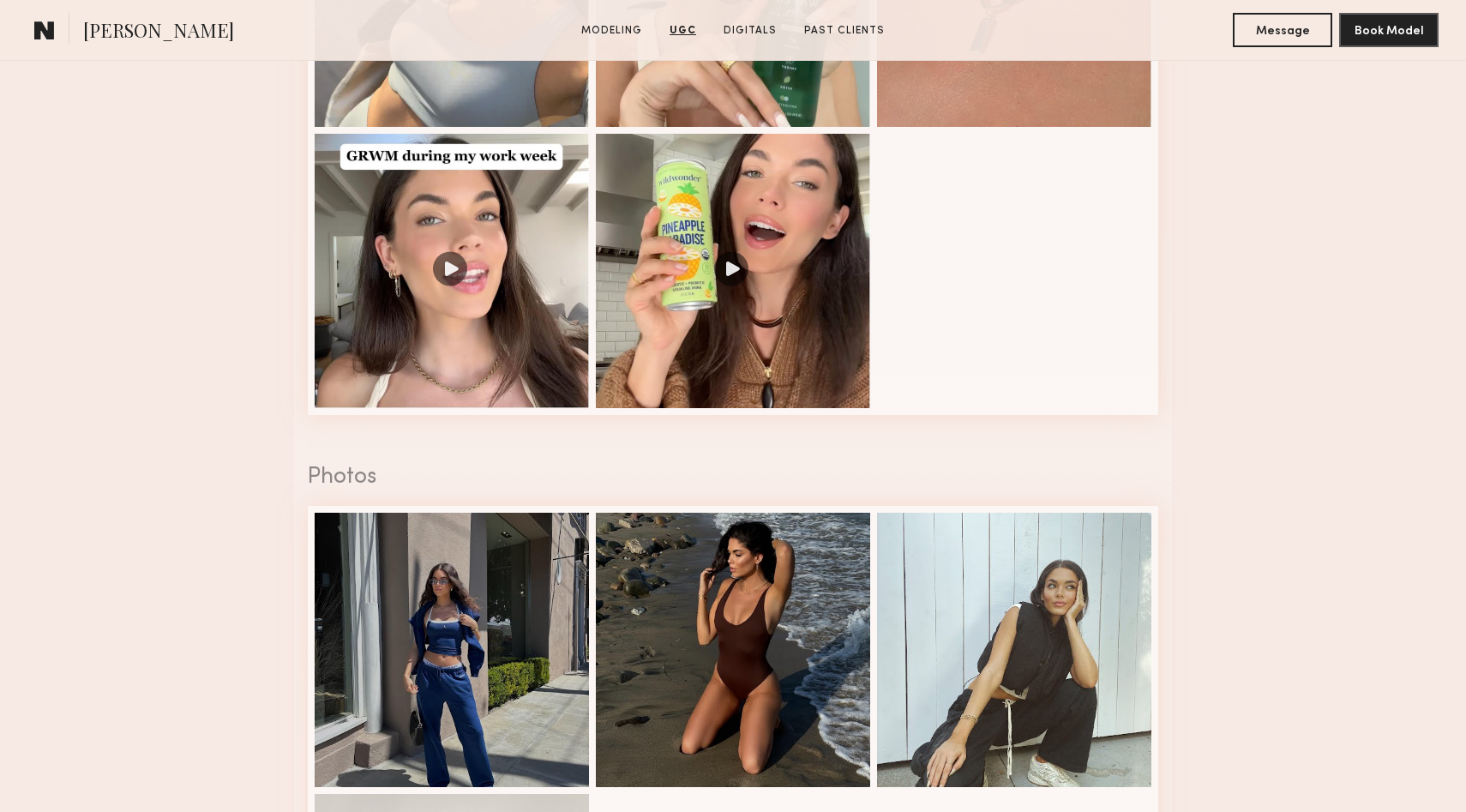
scroll to position [2679, 0]
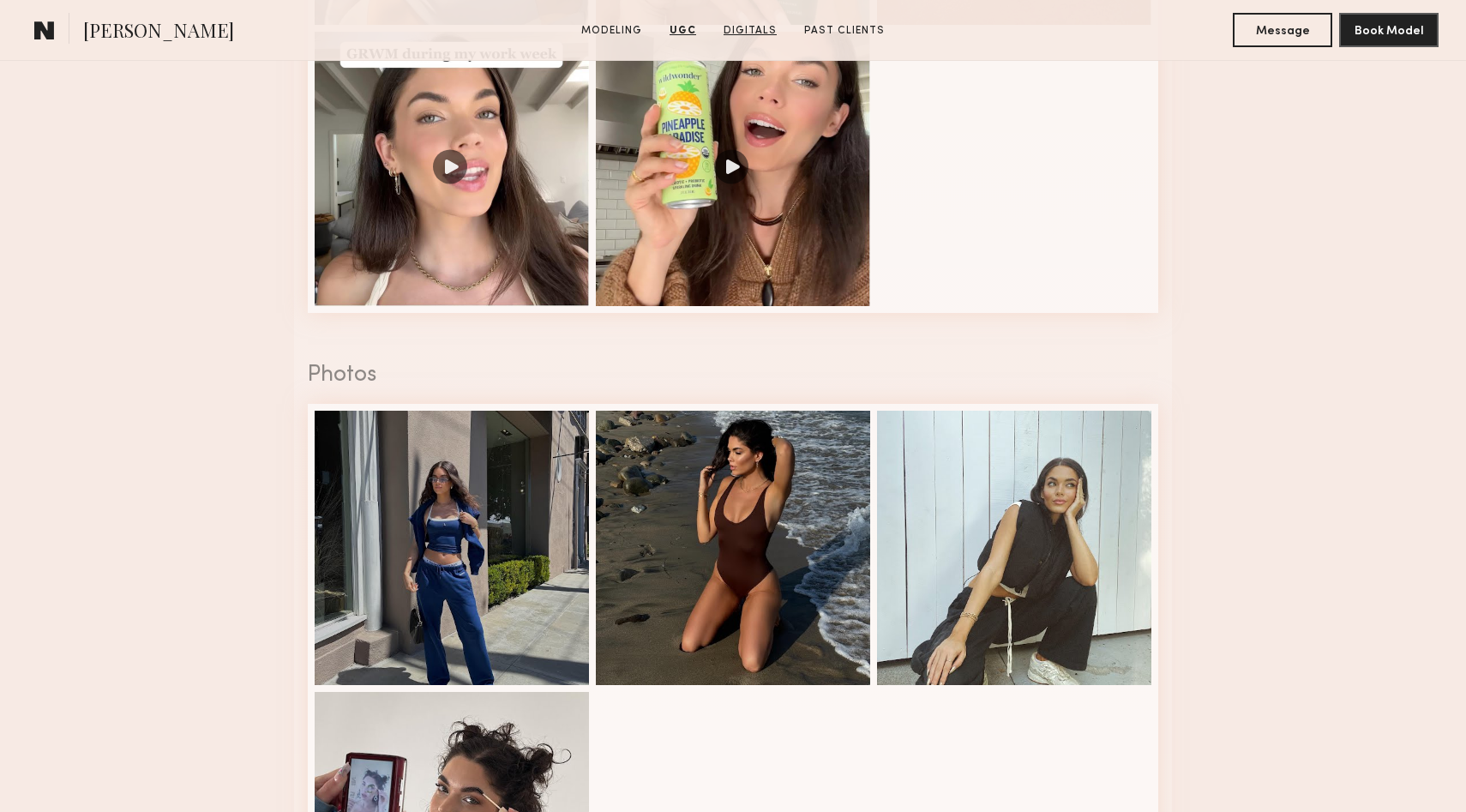
click at [758, 28] on link "Digitals" at bounding box center [750, 31] width 67 height 15
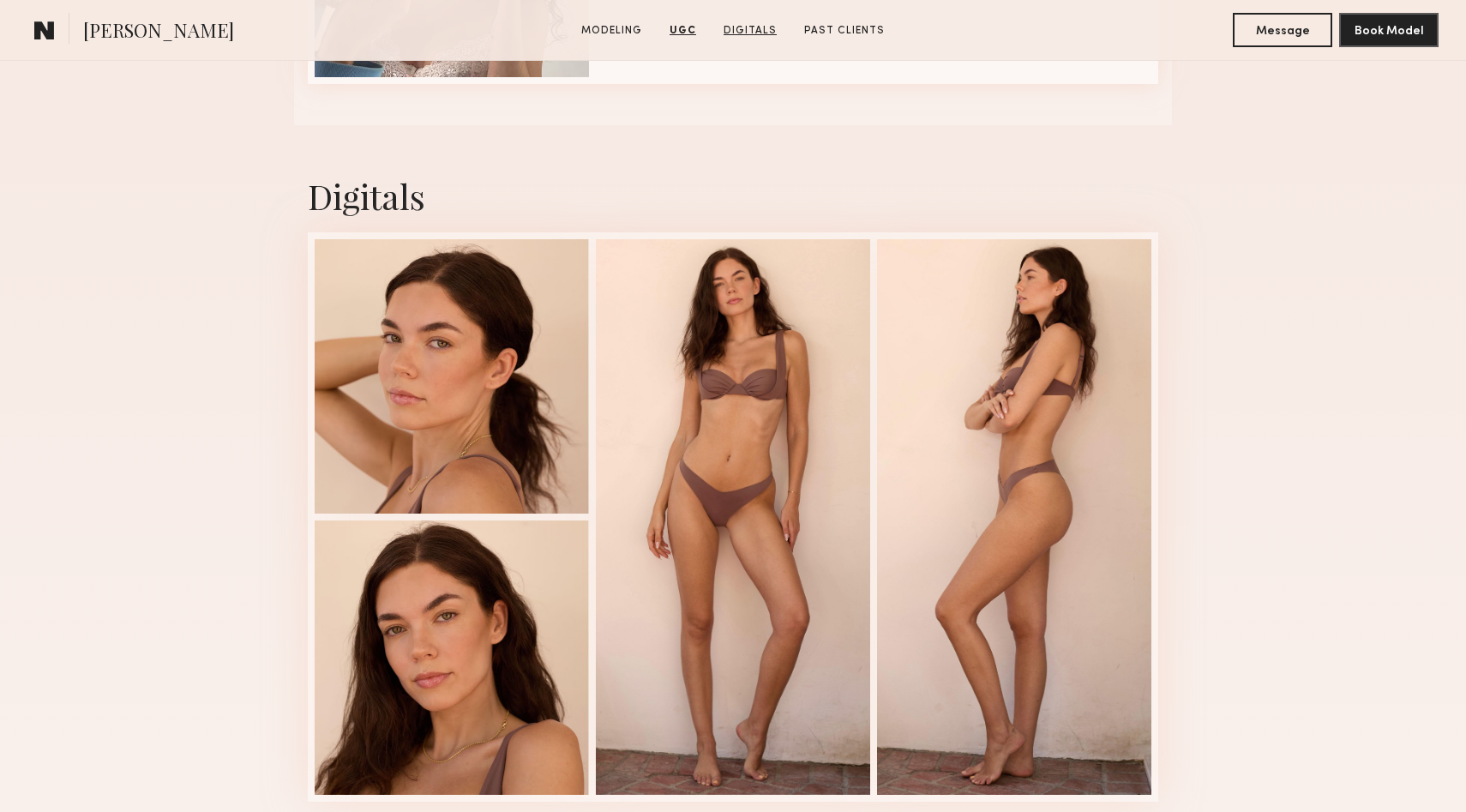
scroll to position [3591, 0]
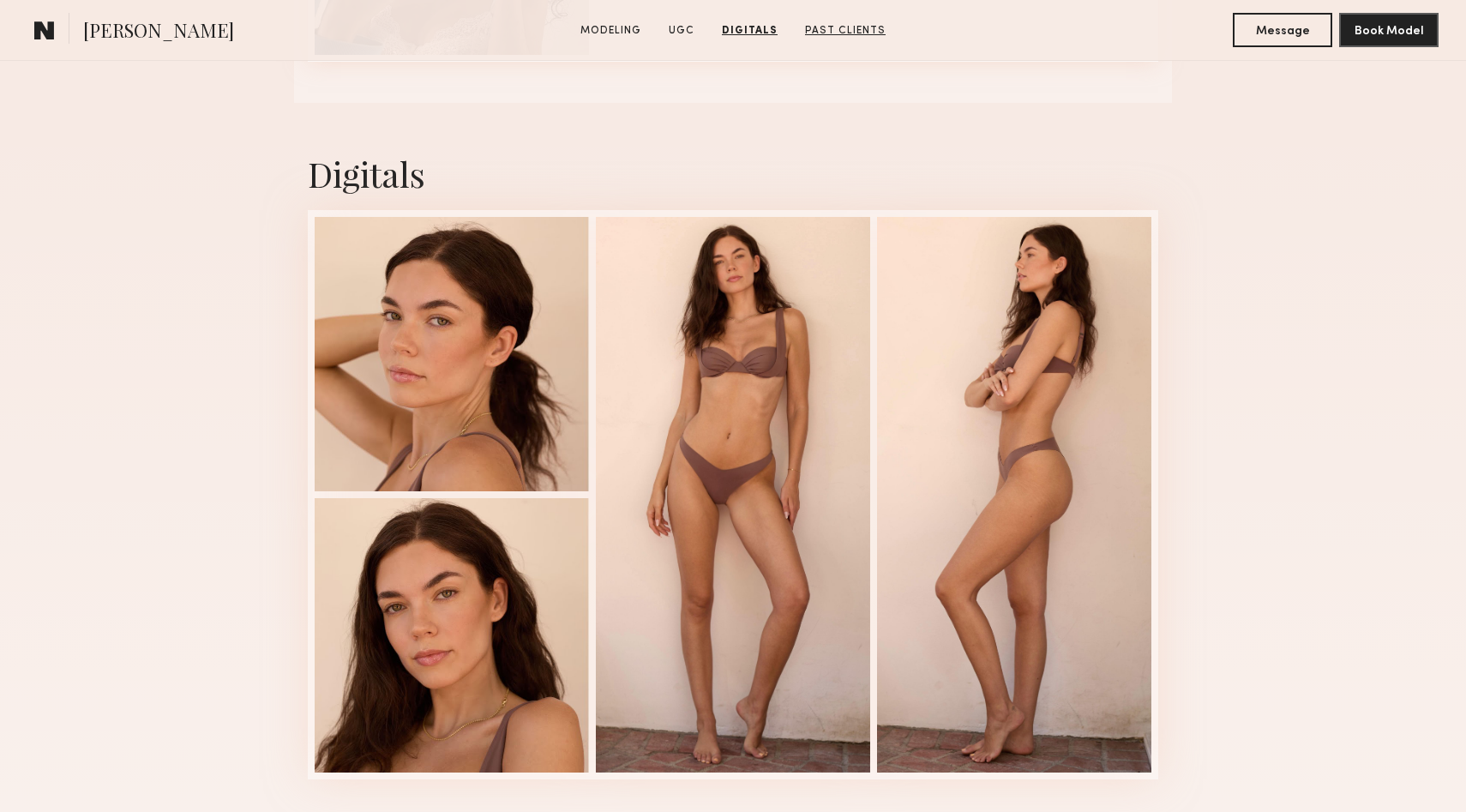
click at [823, 34] on link "Past Clients" at bounding box center [845, 31] width 94 height 15
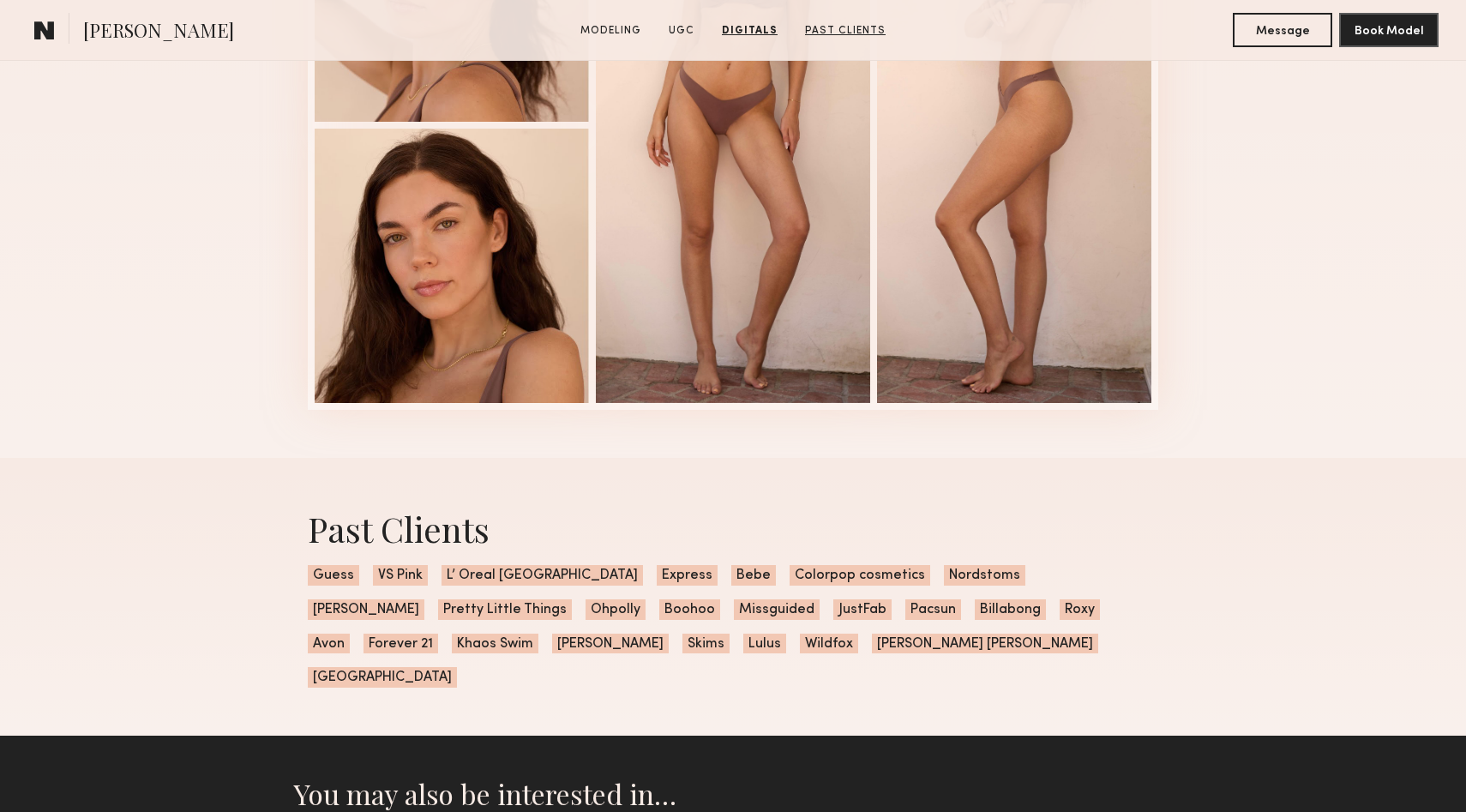
scroll to position [4316, 0]
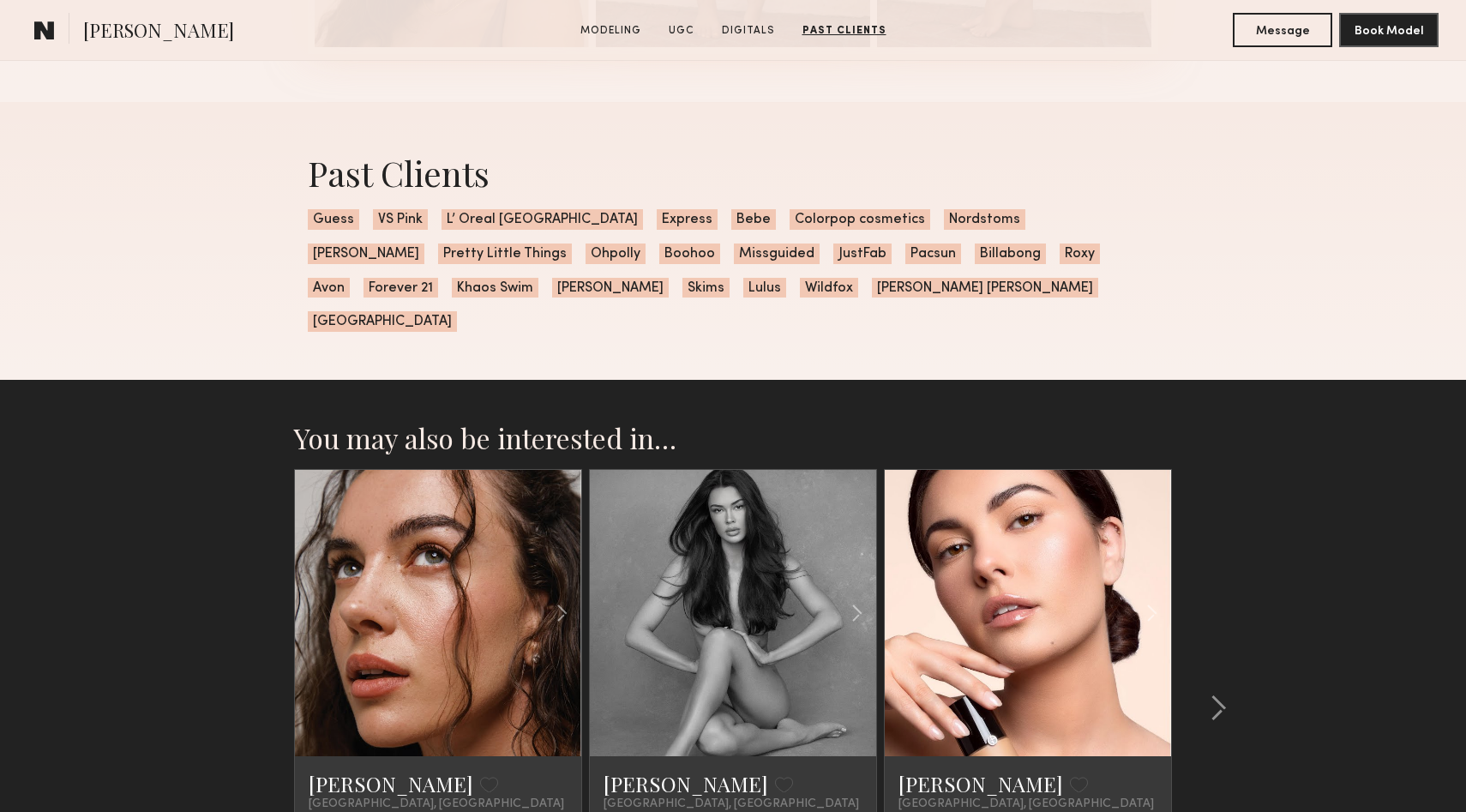
click at [721, 567] on link at bounding box center [733, 613] width 98 height 286
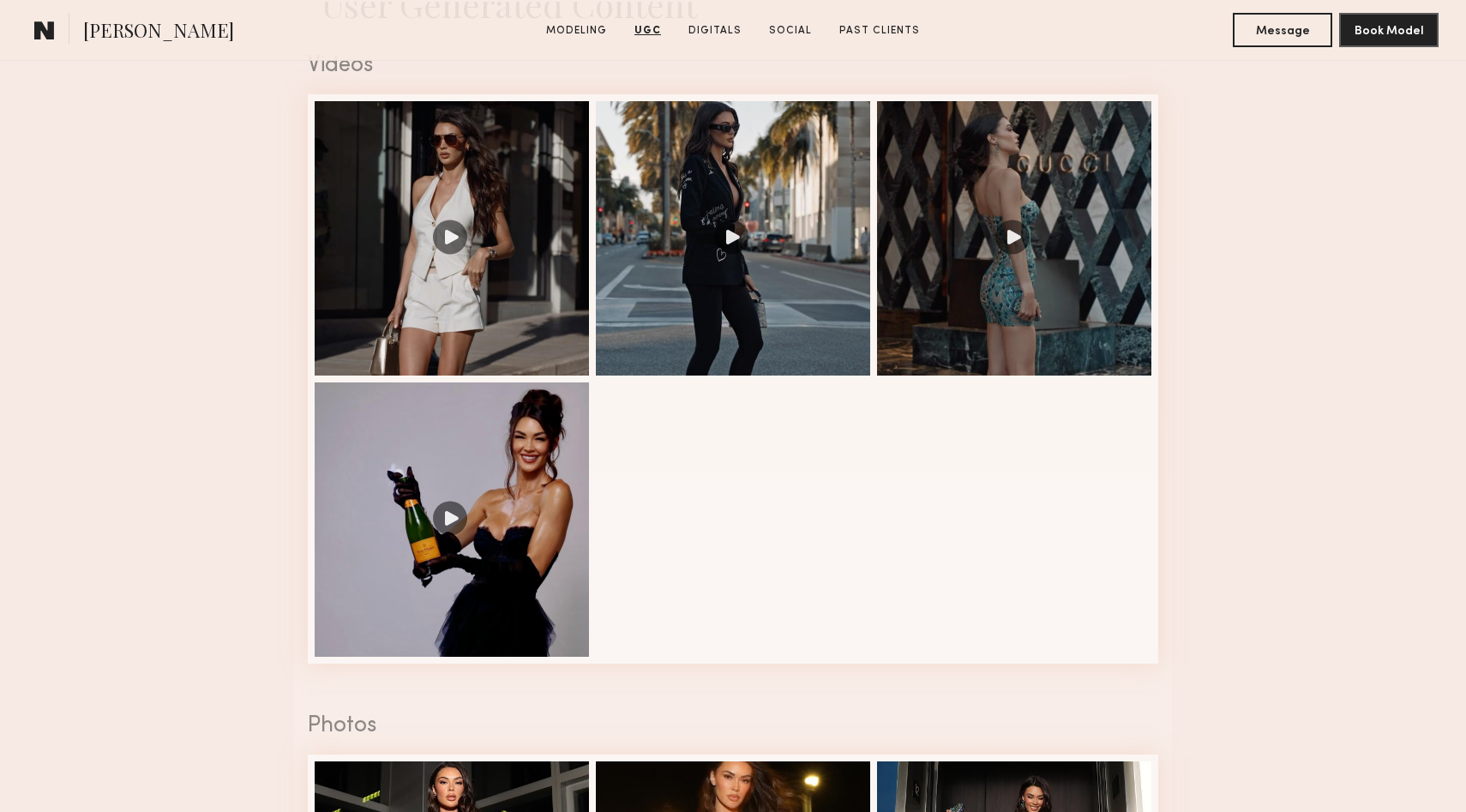
scroll to position [1264, 0]
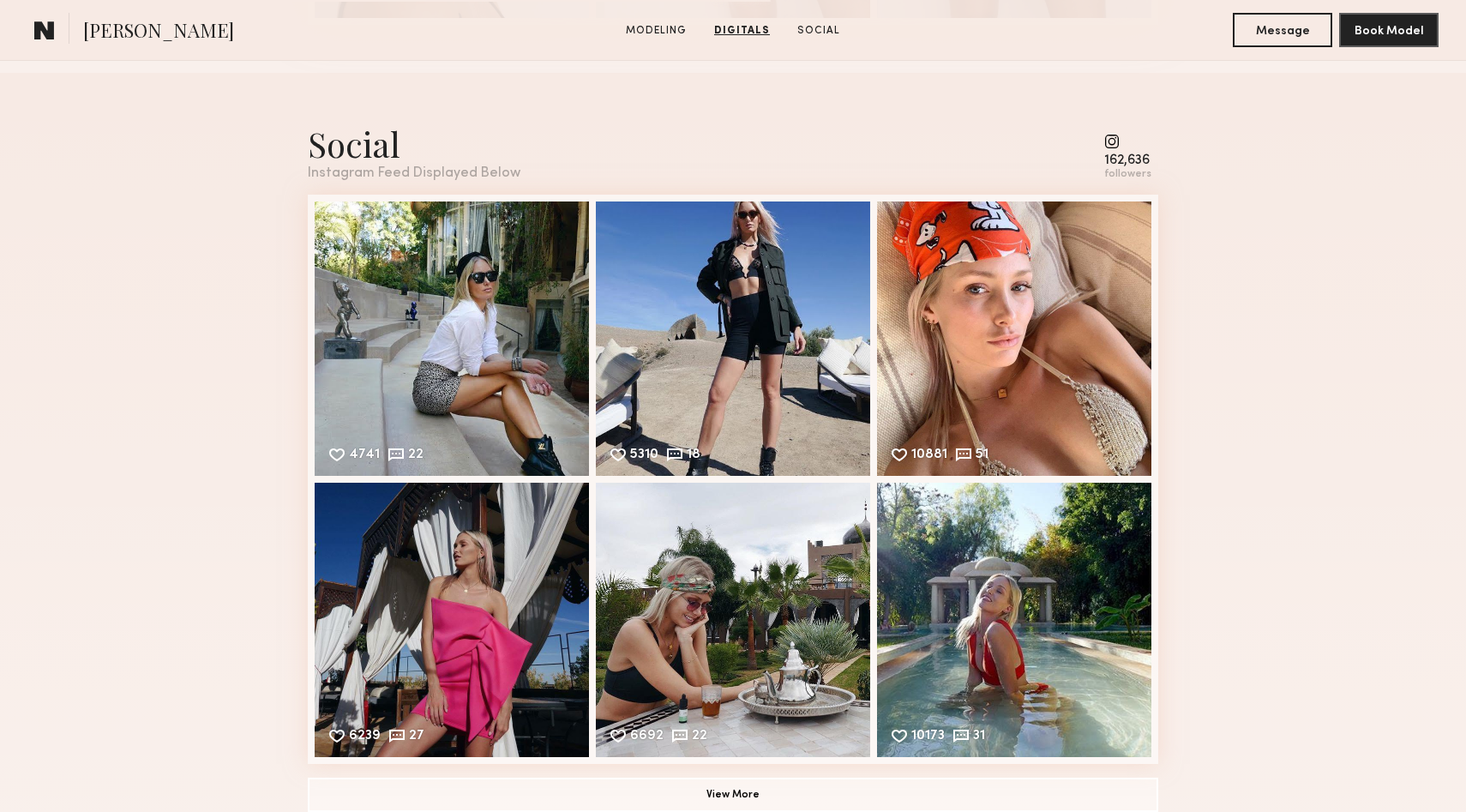
scroll to position [1892, 0]
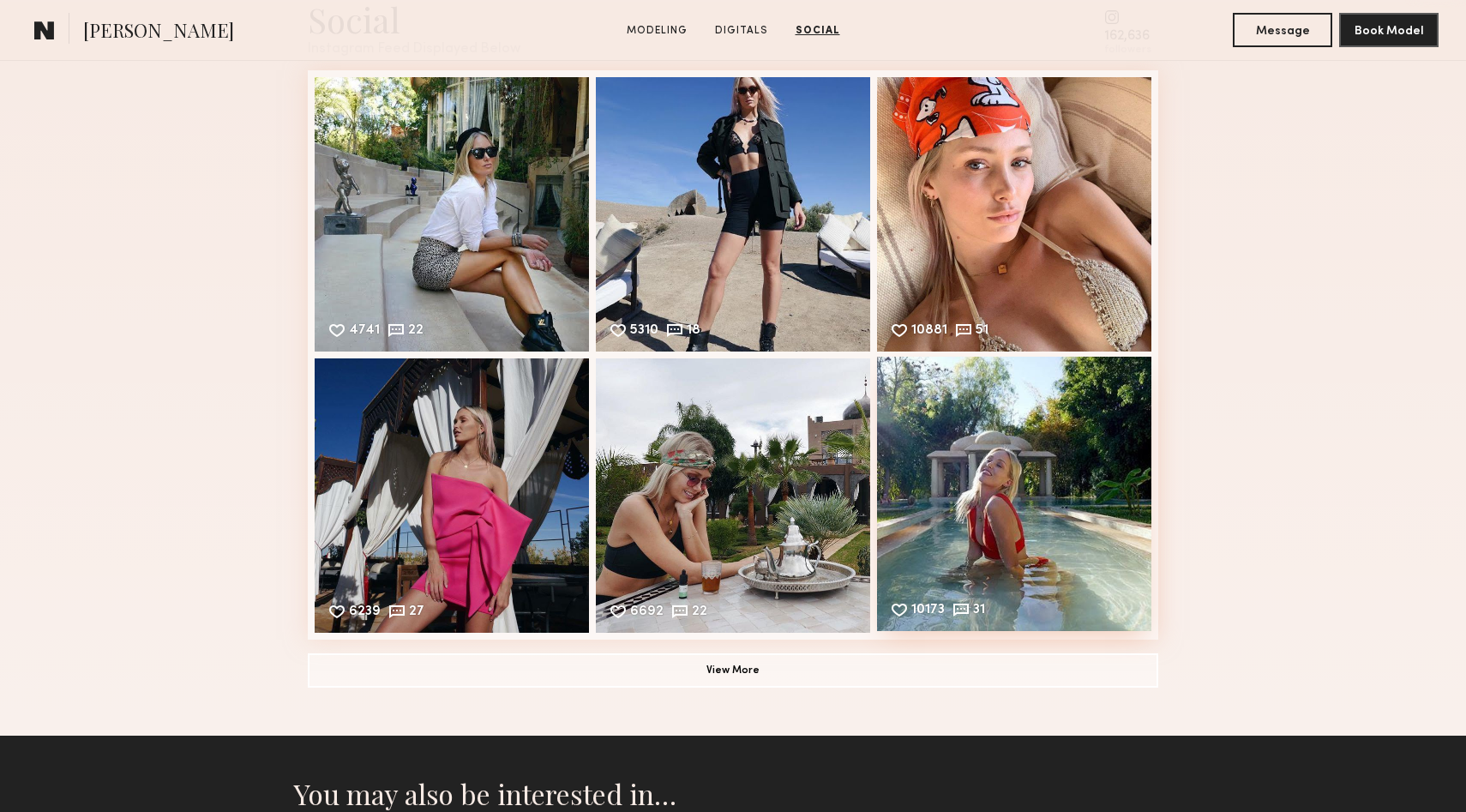
click at [1044, 485] on div "10173 31 Likes & comments displayed to show model’s engagement" at bounding box center [1014, 493] width 274 height 274
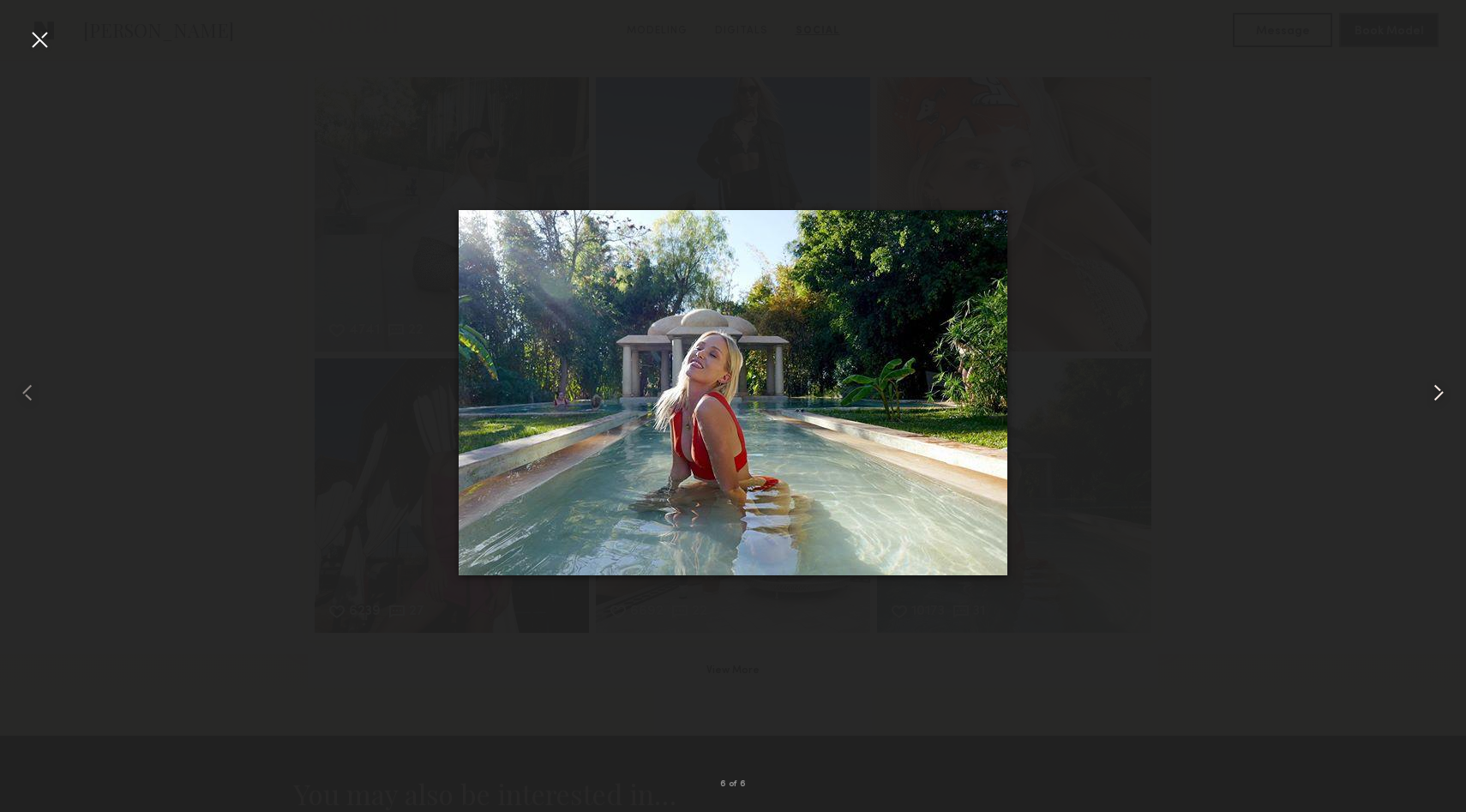
click at [1436, 397] on common-icon at bounding box center [1438, 393] width 28 height 28
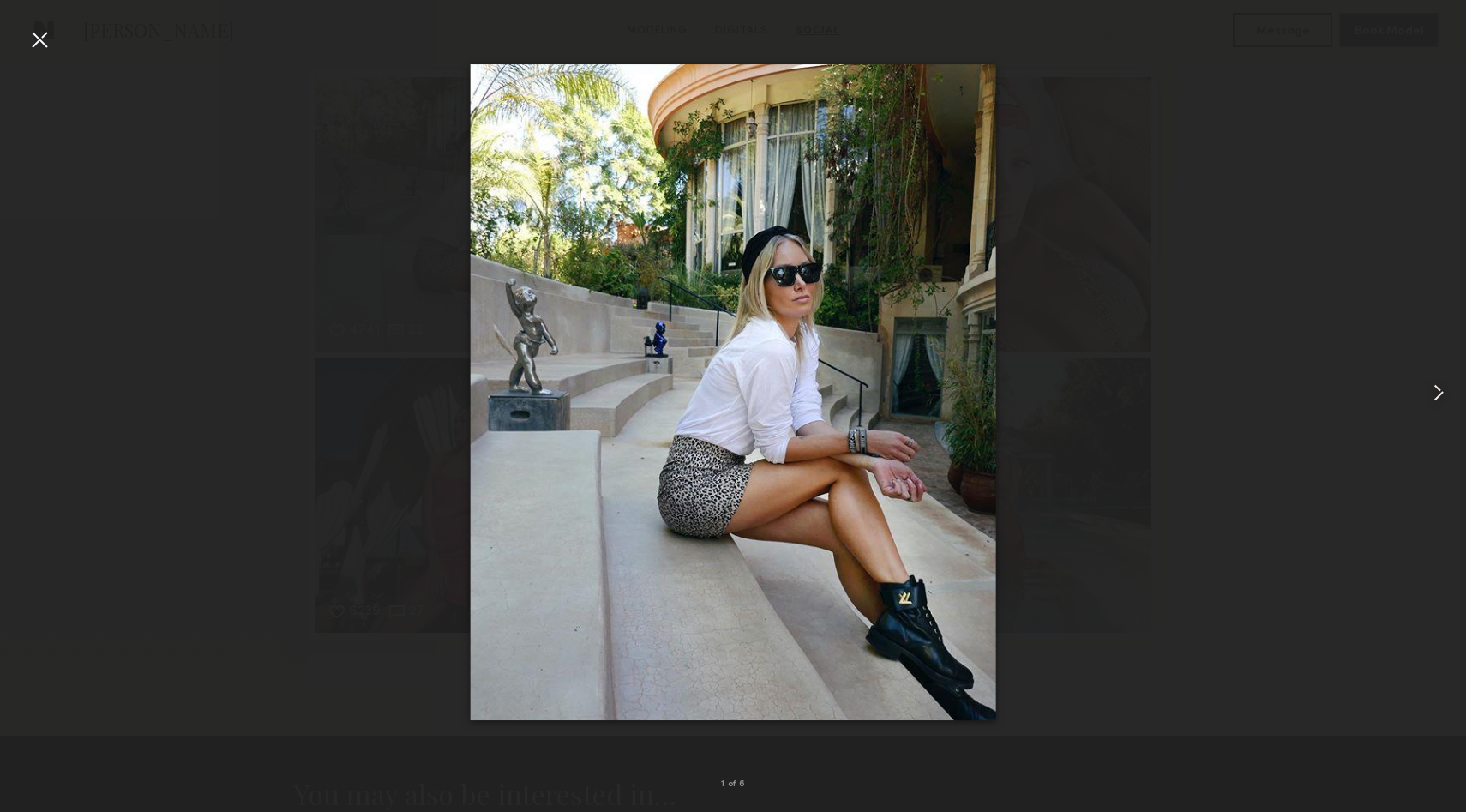
click at [1436, 397] on common-icon at bounding box center [1438, 393] width 28 height 28
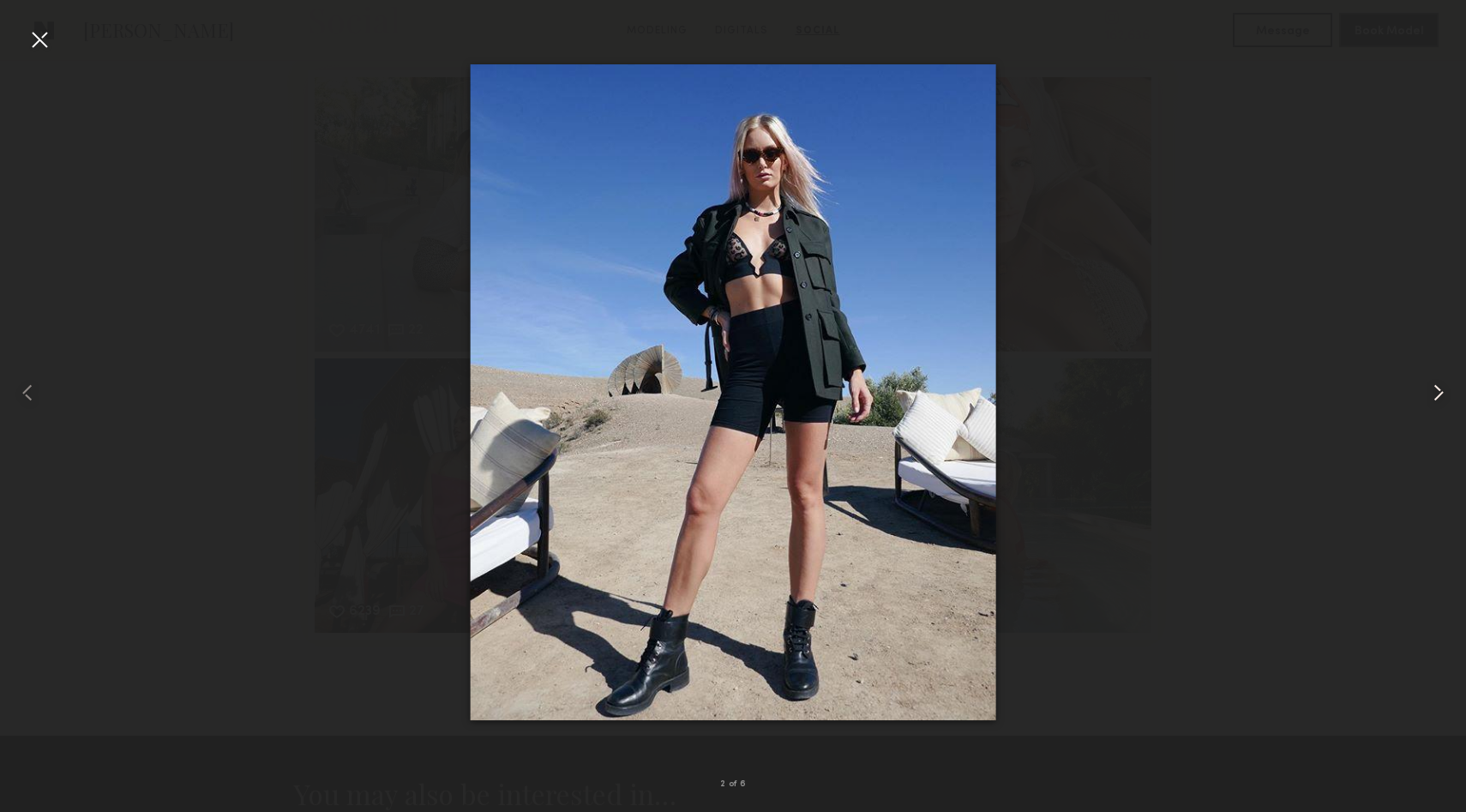
click at [1436, 397] on common-icon at bounding box center [1438, 393] width 28 height 28
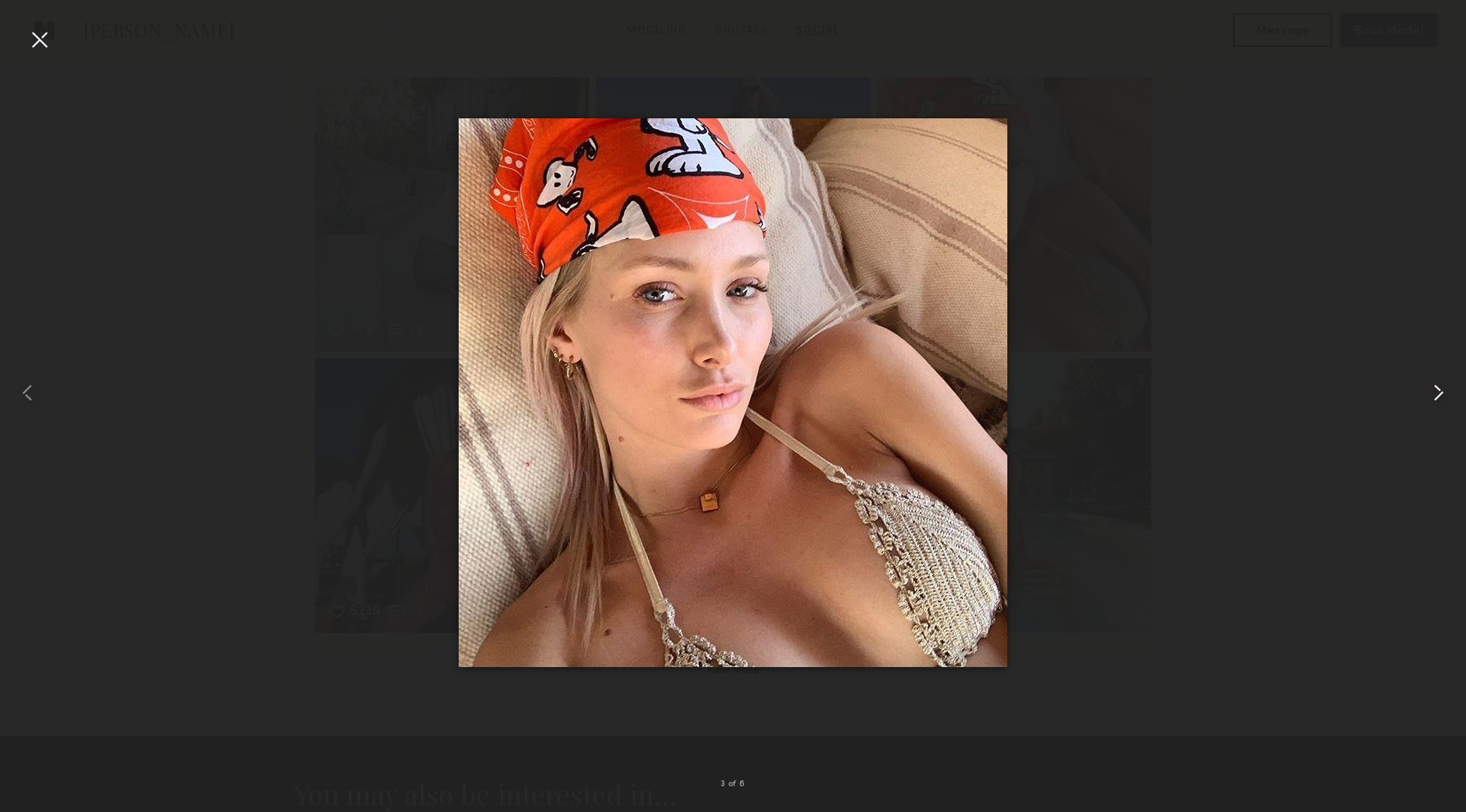
click at [1436, 397] on common-icon at bounding box center [1438, 393] width 28 height 28
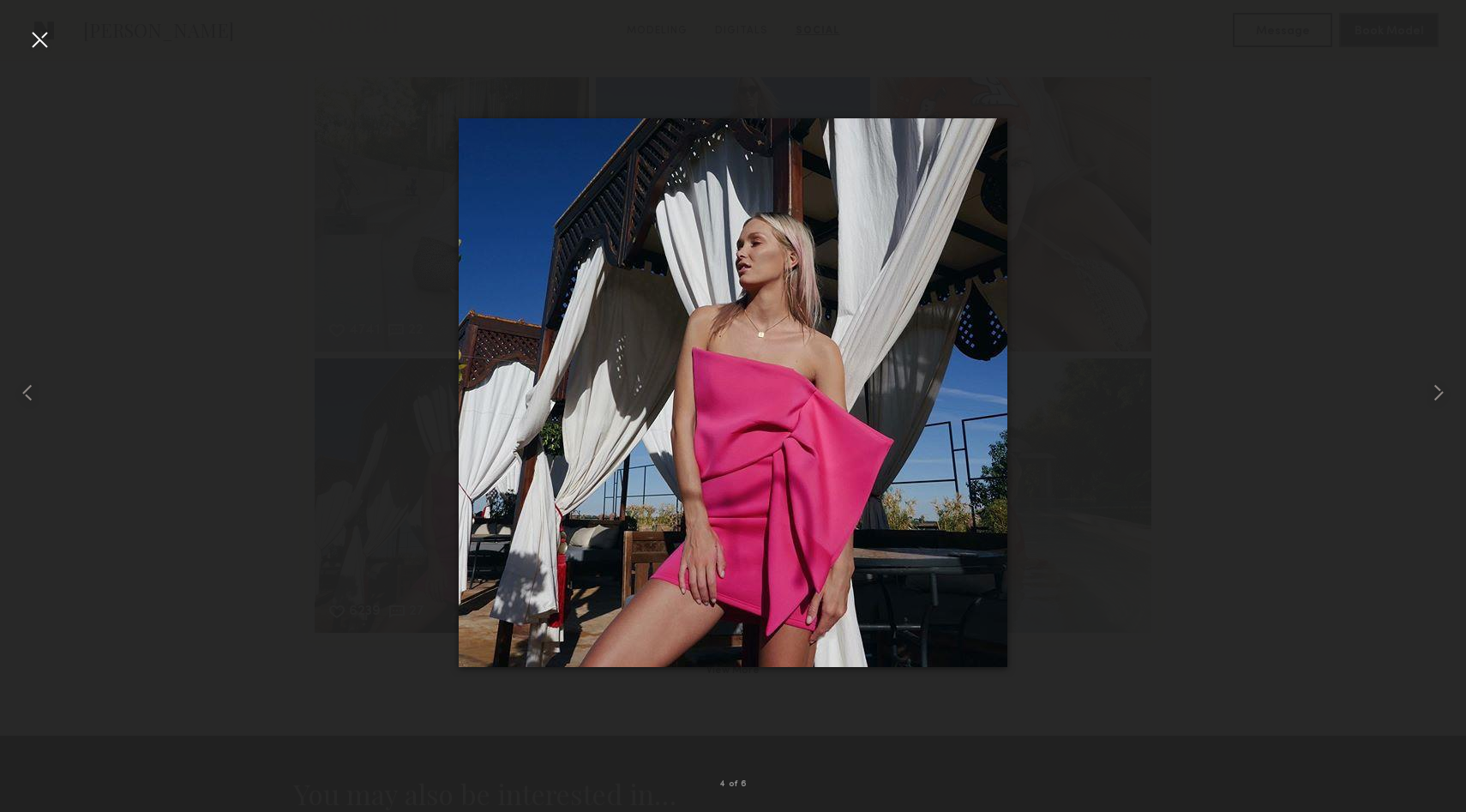
click at [36, 40] on div at bounding box center [39, 39] width 28 height 28
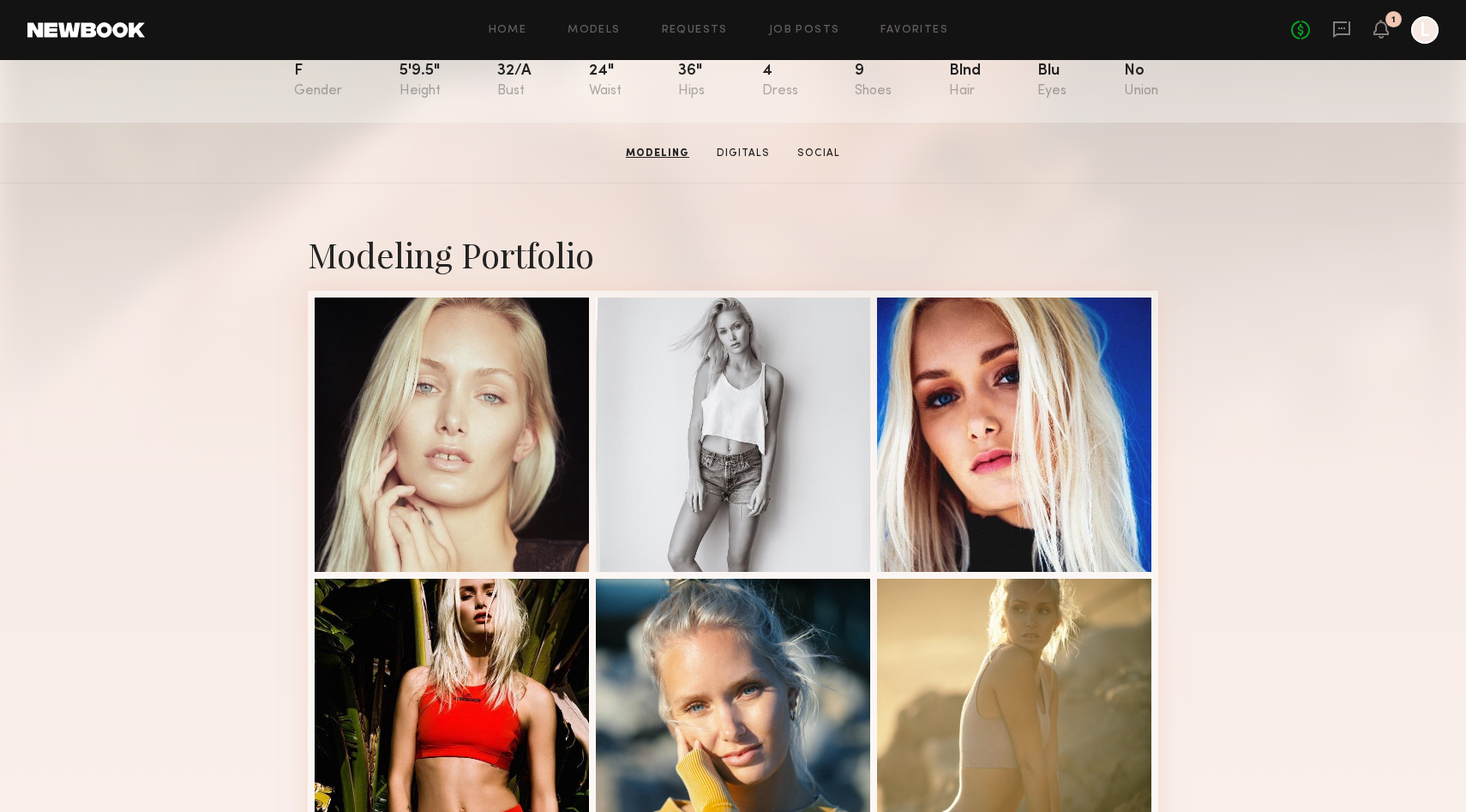
scroll to position [0, 0]
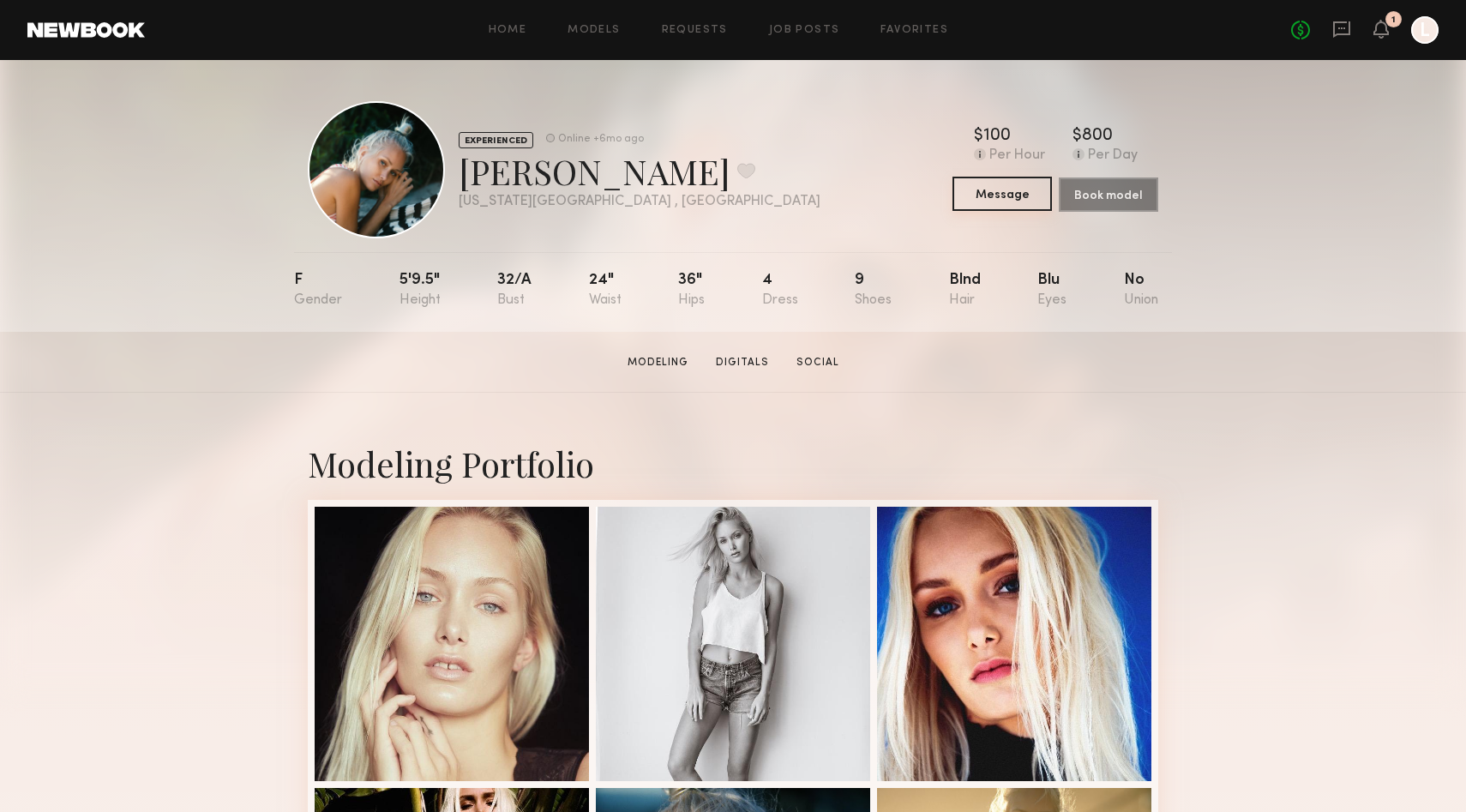
click at [1016, 194] on button "Message" at bounding box center [1002, 193] width 100 height 34
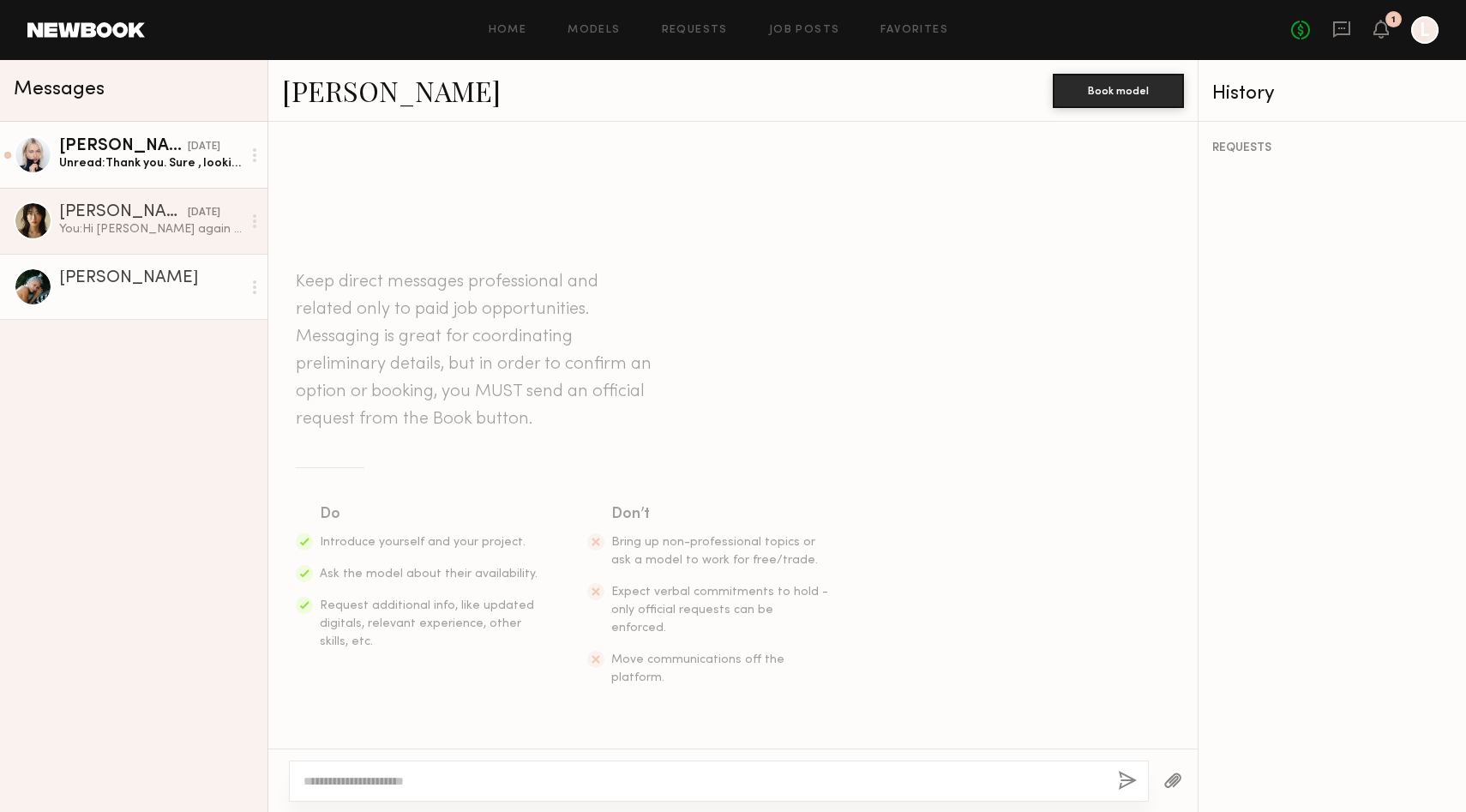
click at [115, 144] on div "[PERSON_NAME]" at bounding box center [124, 147] width 128 height 17
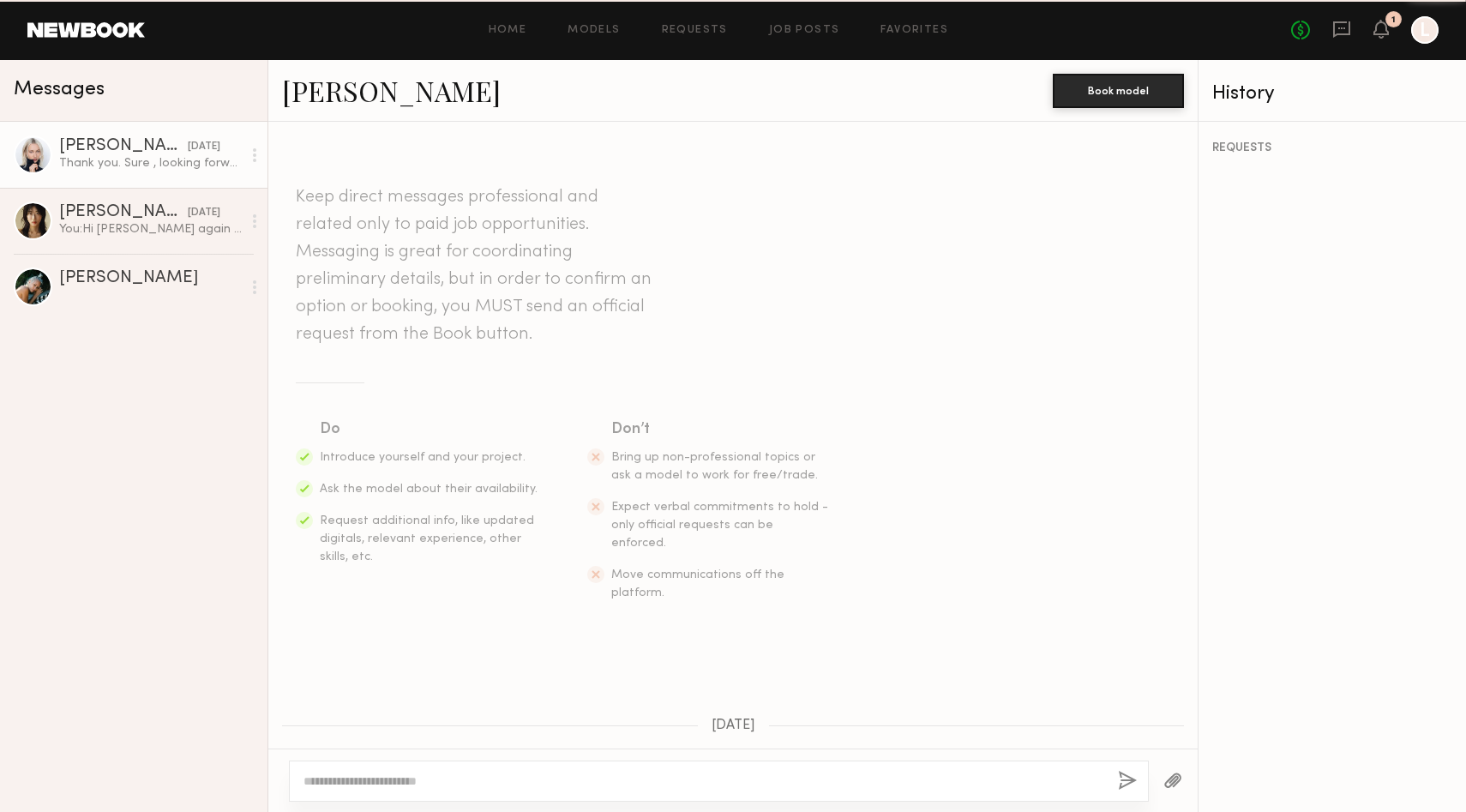
scroll to position [600, 0]
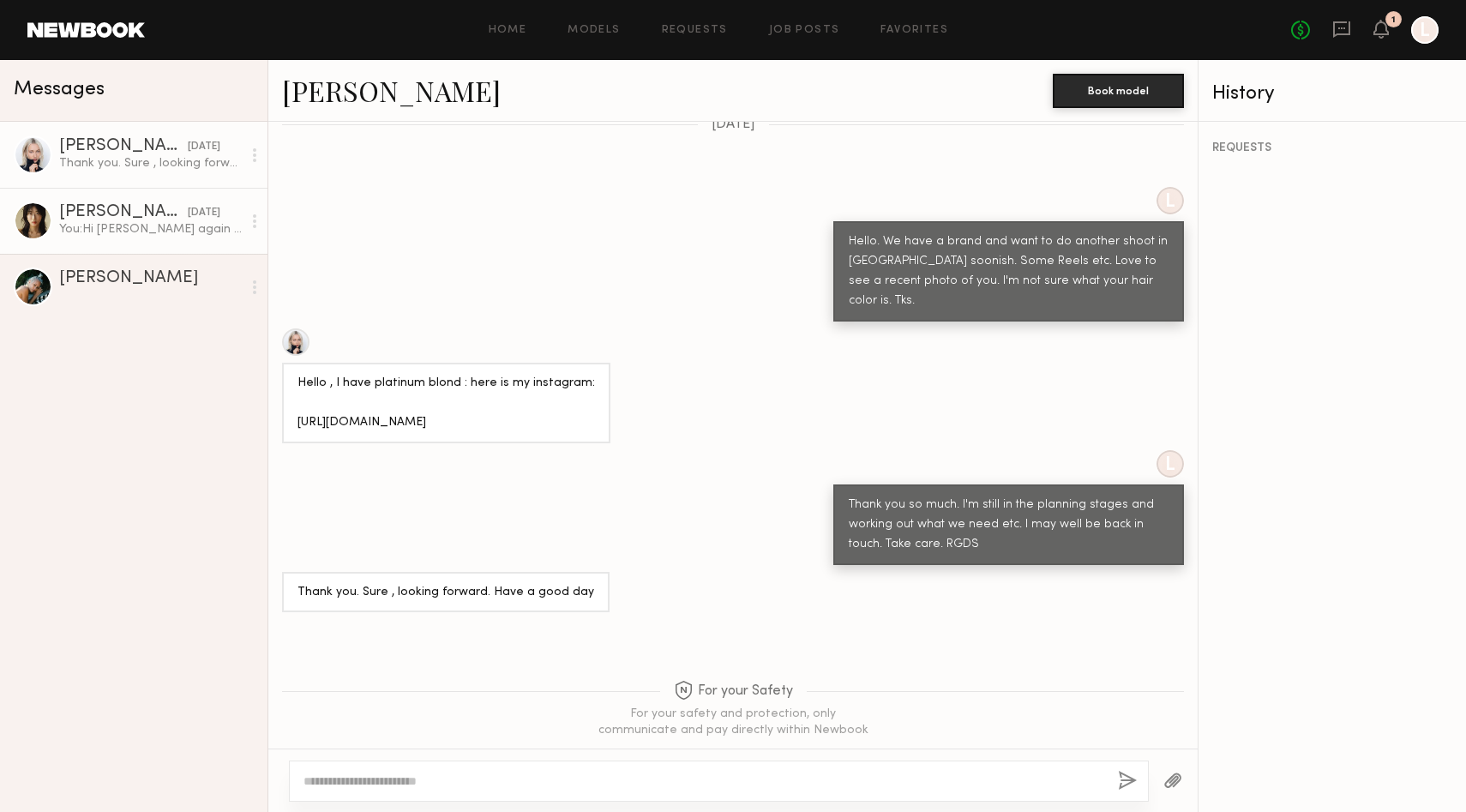
click at [92, 216] on div "[PERSON_NAME]" at bounding box center [124, 213] width 128 height 17
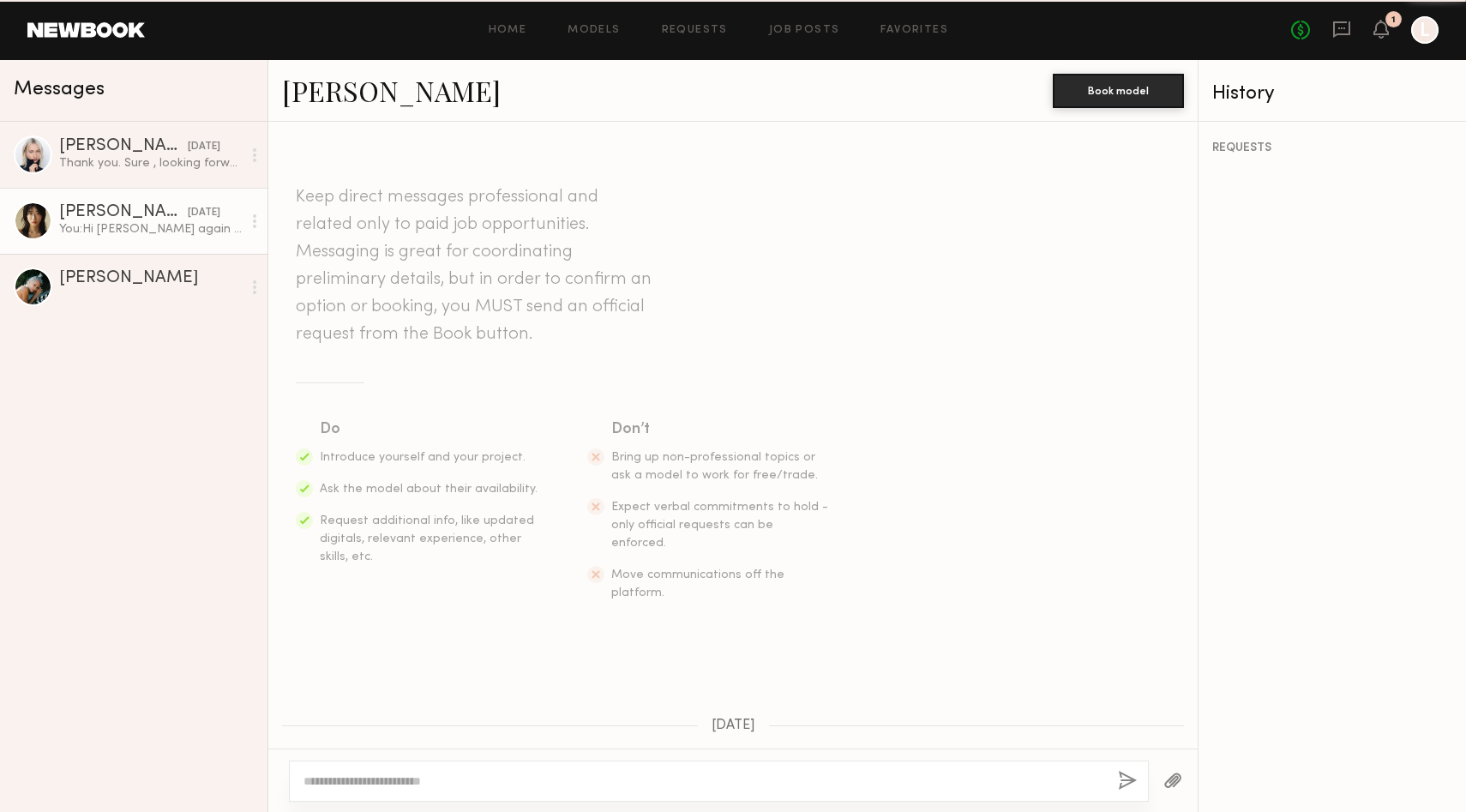
scroll to position [767, 0]
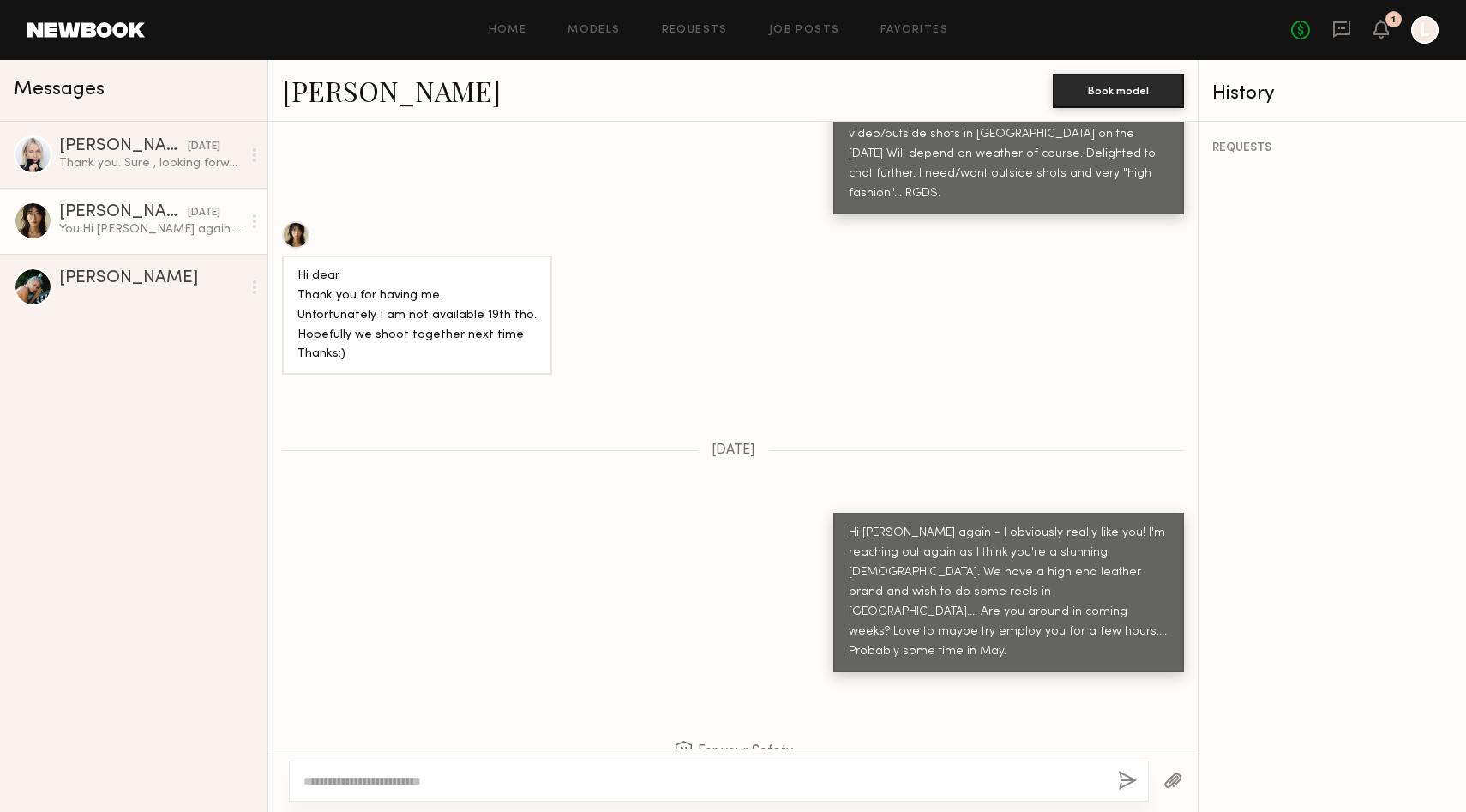
click at [299, 221] on div at bounding box center [295, 235] width 28 height 28
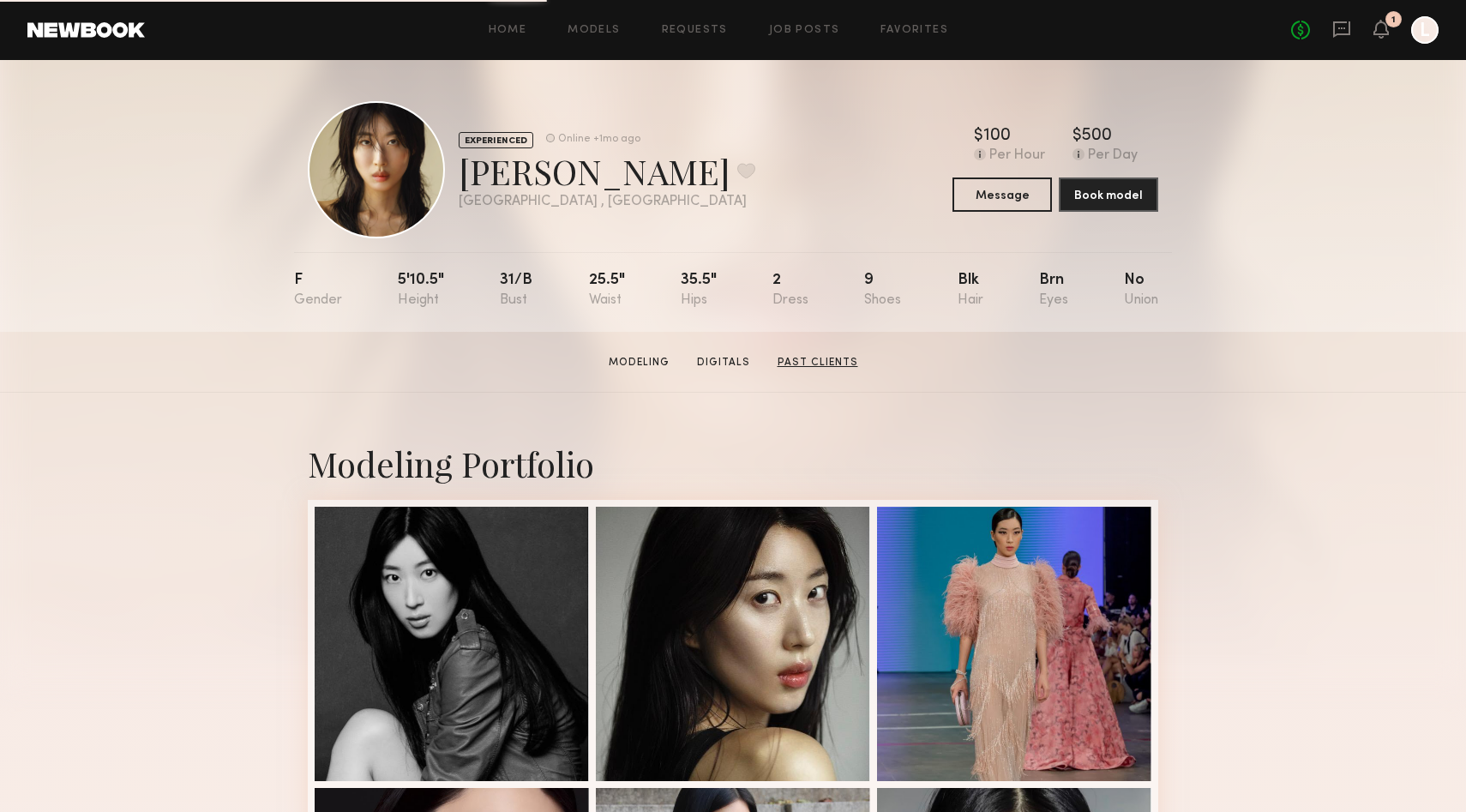
click at [822, 361] on link "Past Clients" at bounding box center [818, 363] width 94 height 15
click at [715, 366] on link "Digitals" at bounding box center [724, 363] width 67 height 15
click at [642, 357] on link "Modeling" at bounding box center [639, 363] width 75 height 15
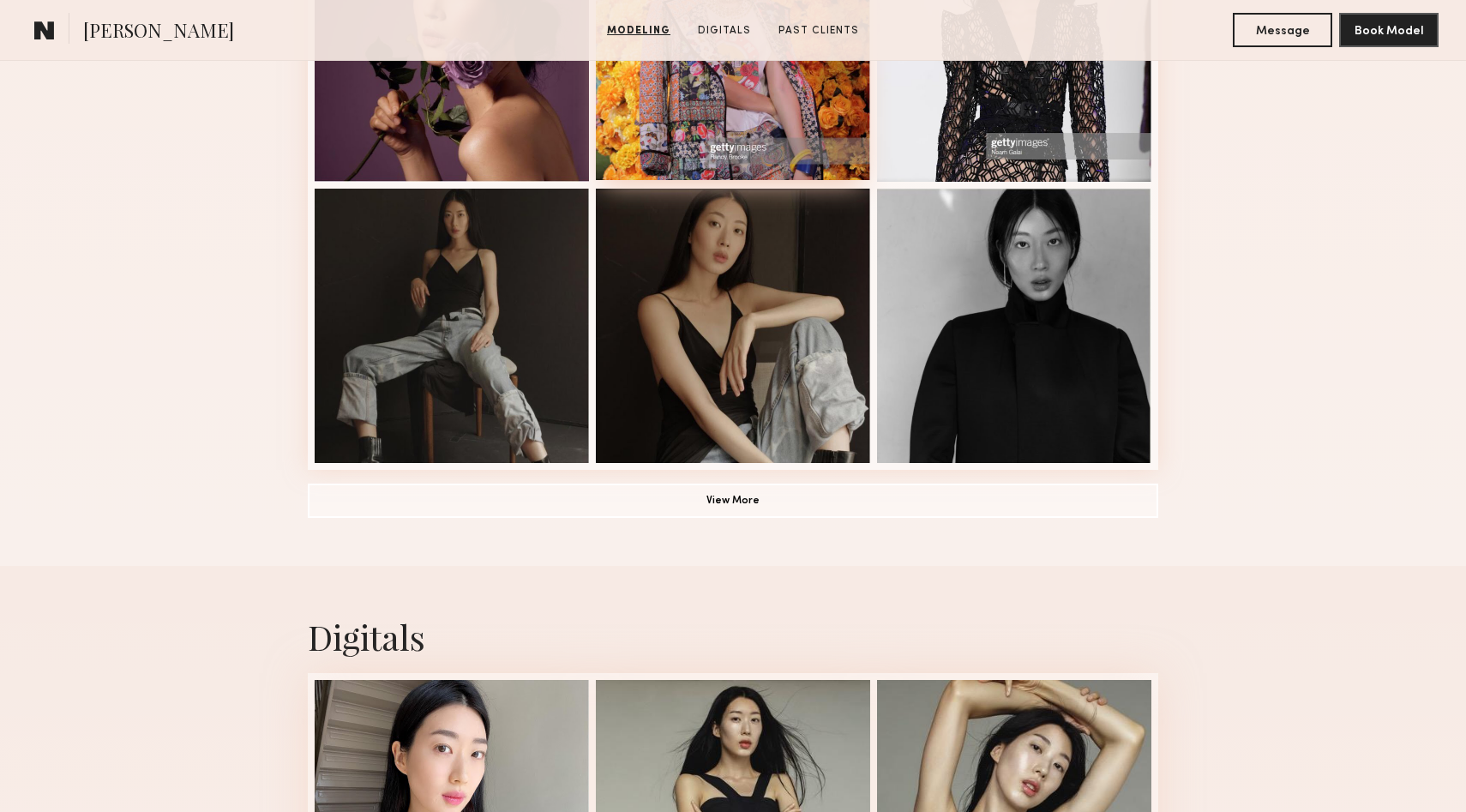
scroll to position [1212, 0]
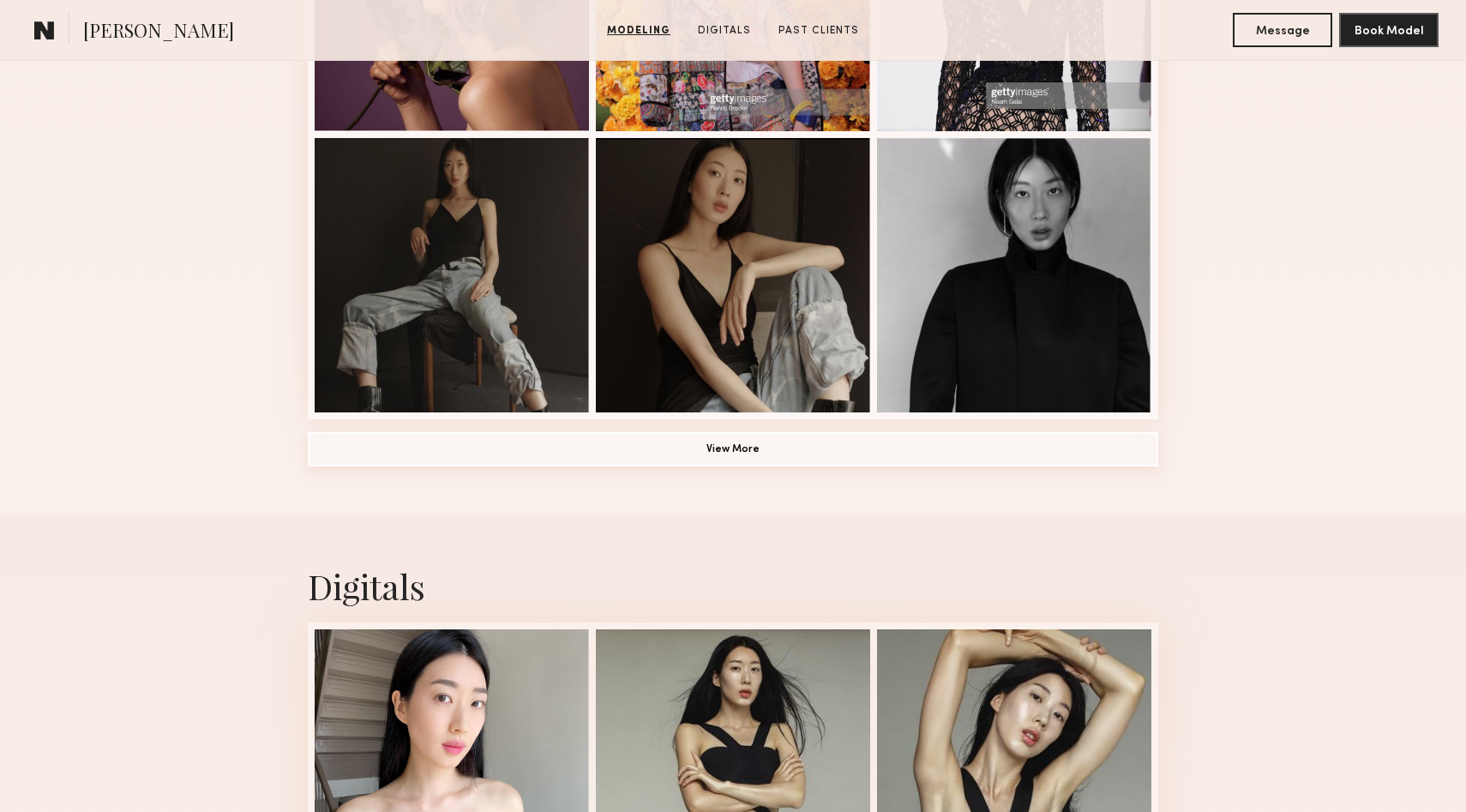
click at [732, 450] on button "View More" at bounding box center [733, 449] width 850 height 34
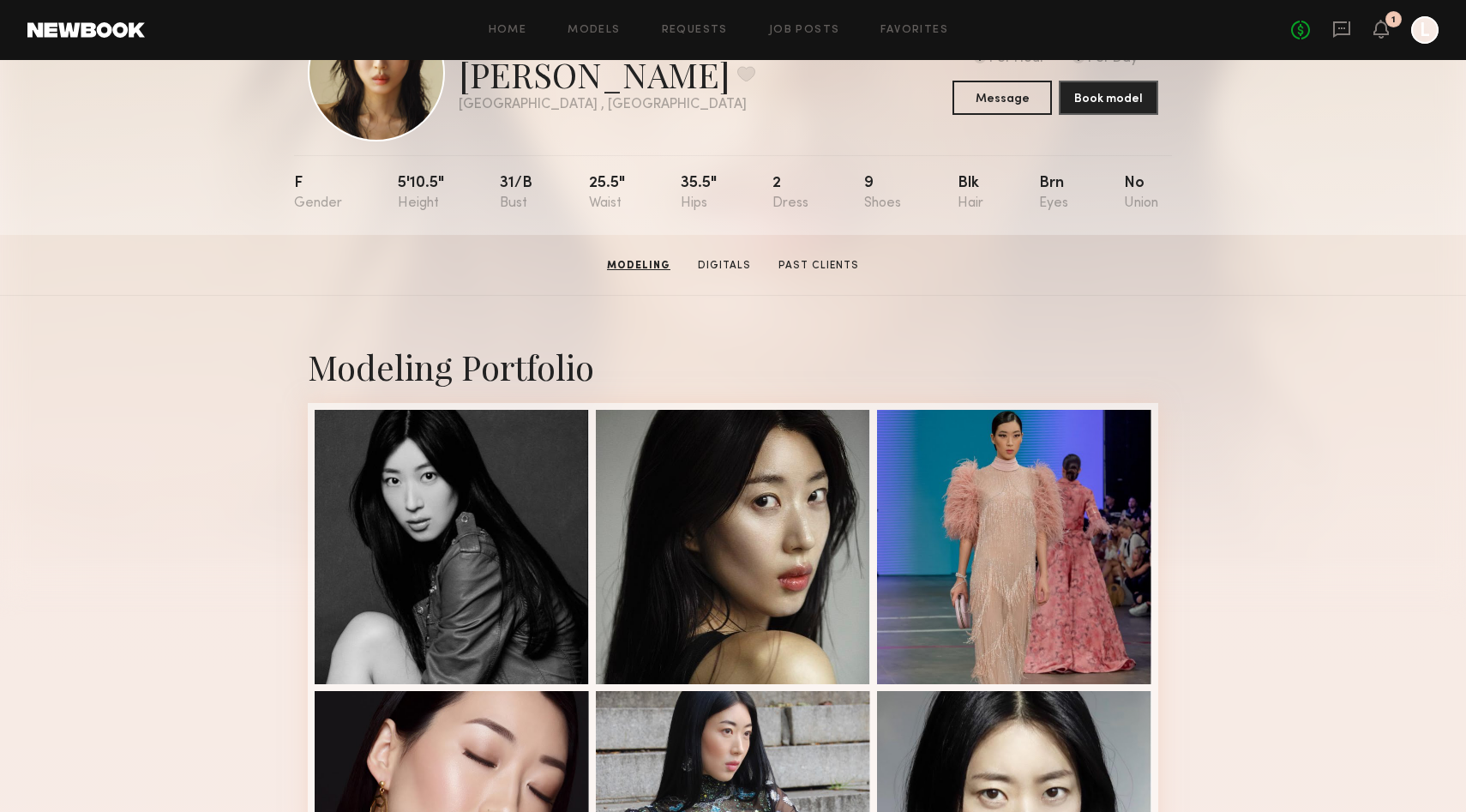
scroll to position [0, 0]
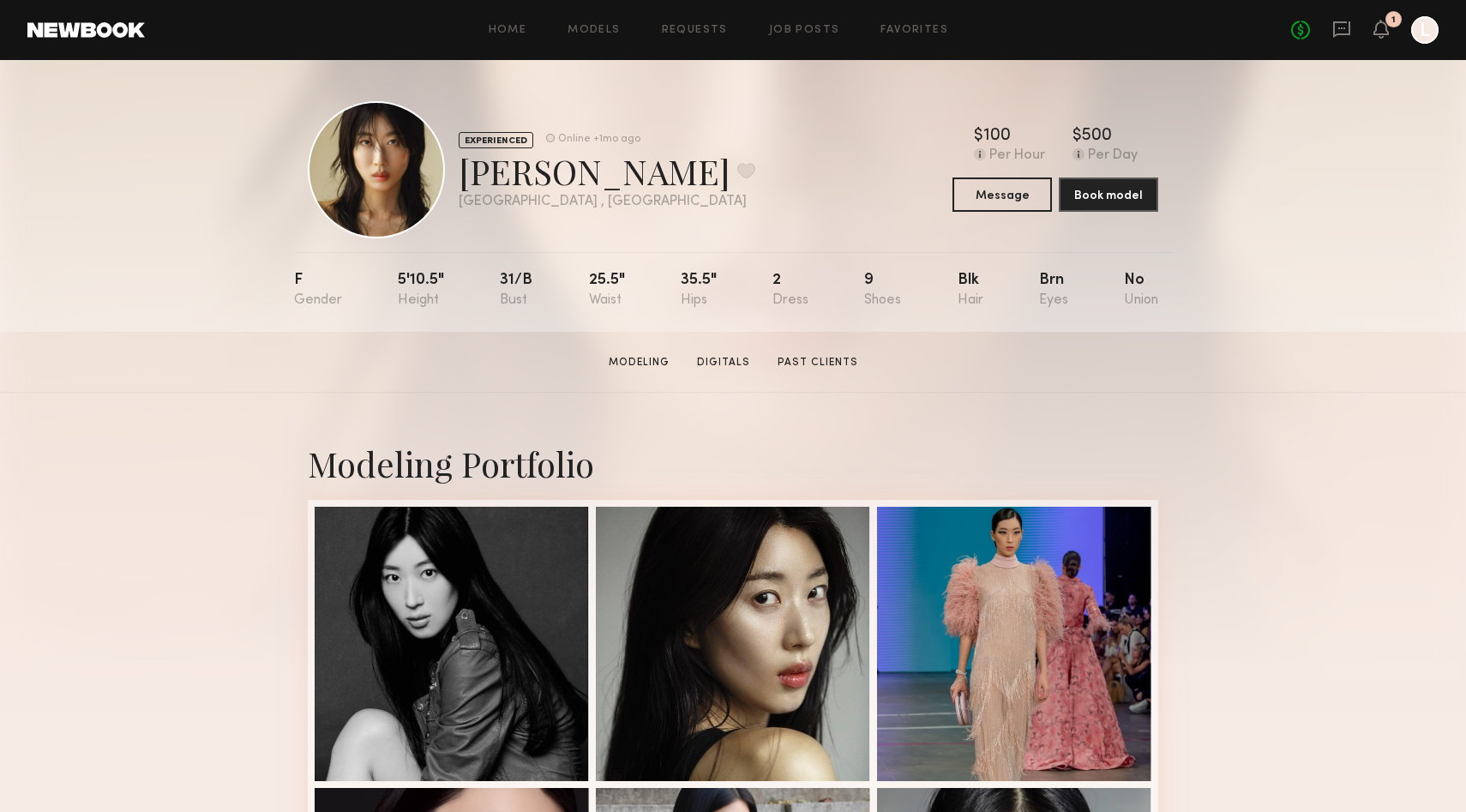
click at [397, 180] on div at bounding box center [375, 169] width 137 height 137
click at [737, 174] on button at bounding box center [746, 170] width 18 height 15
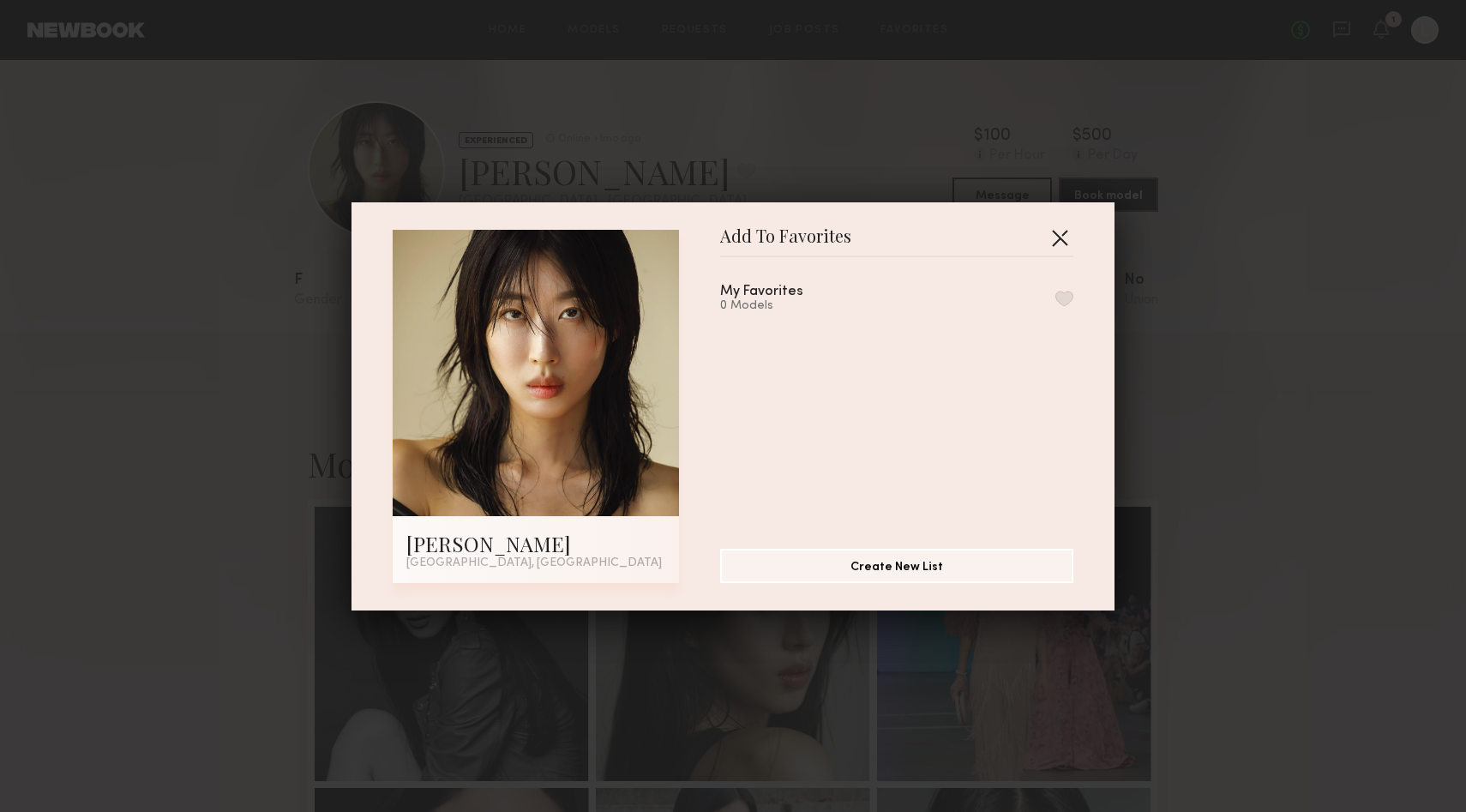
click at [1055, 242] on button "button" at bounding box center [1059, 237] width 28 height 28
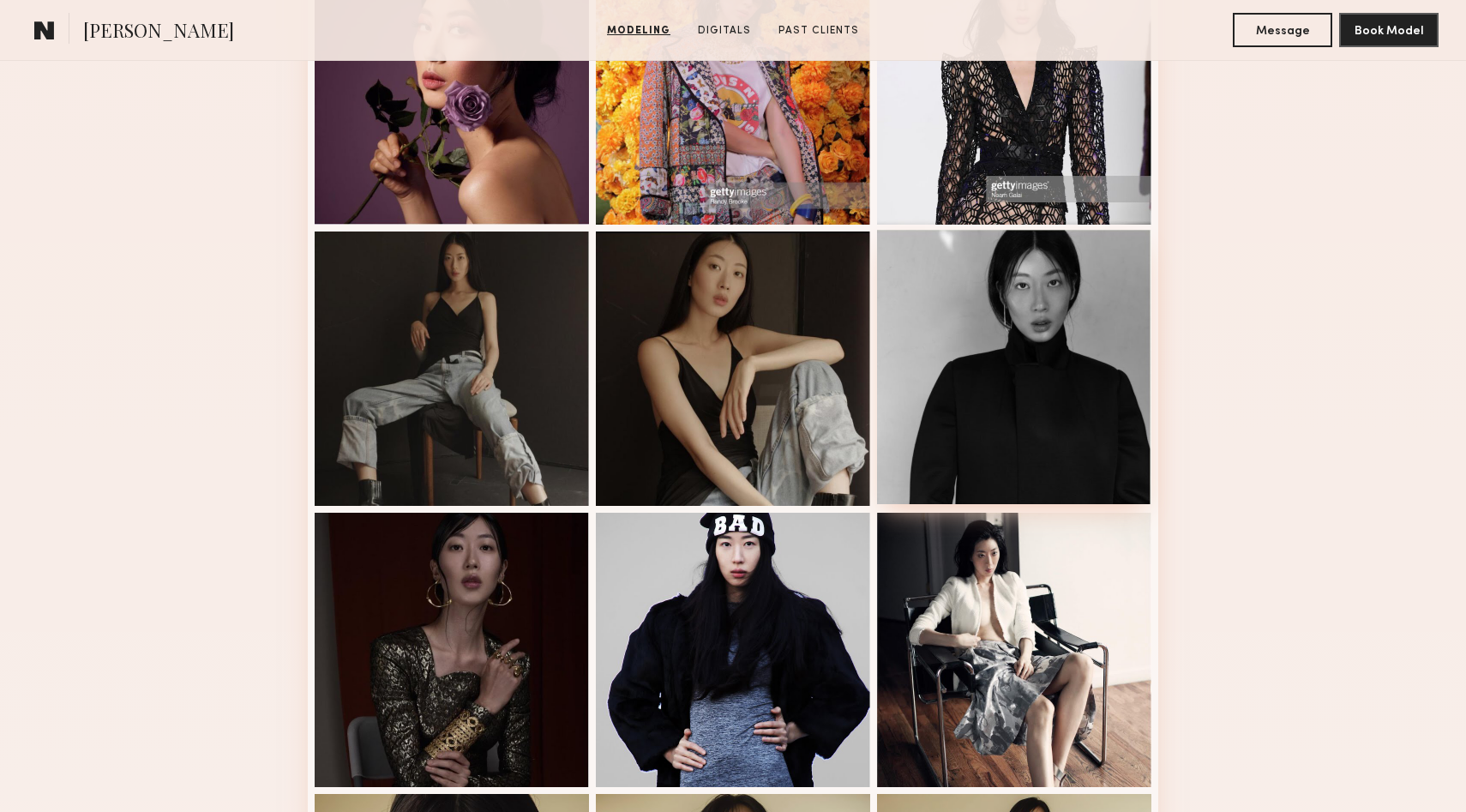
scroll to position [1128, 0]
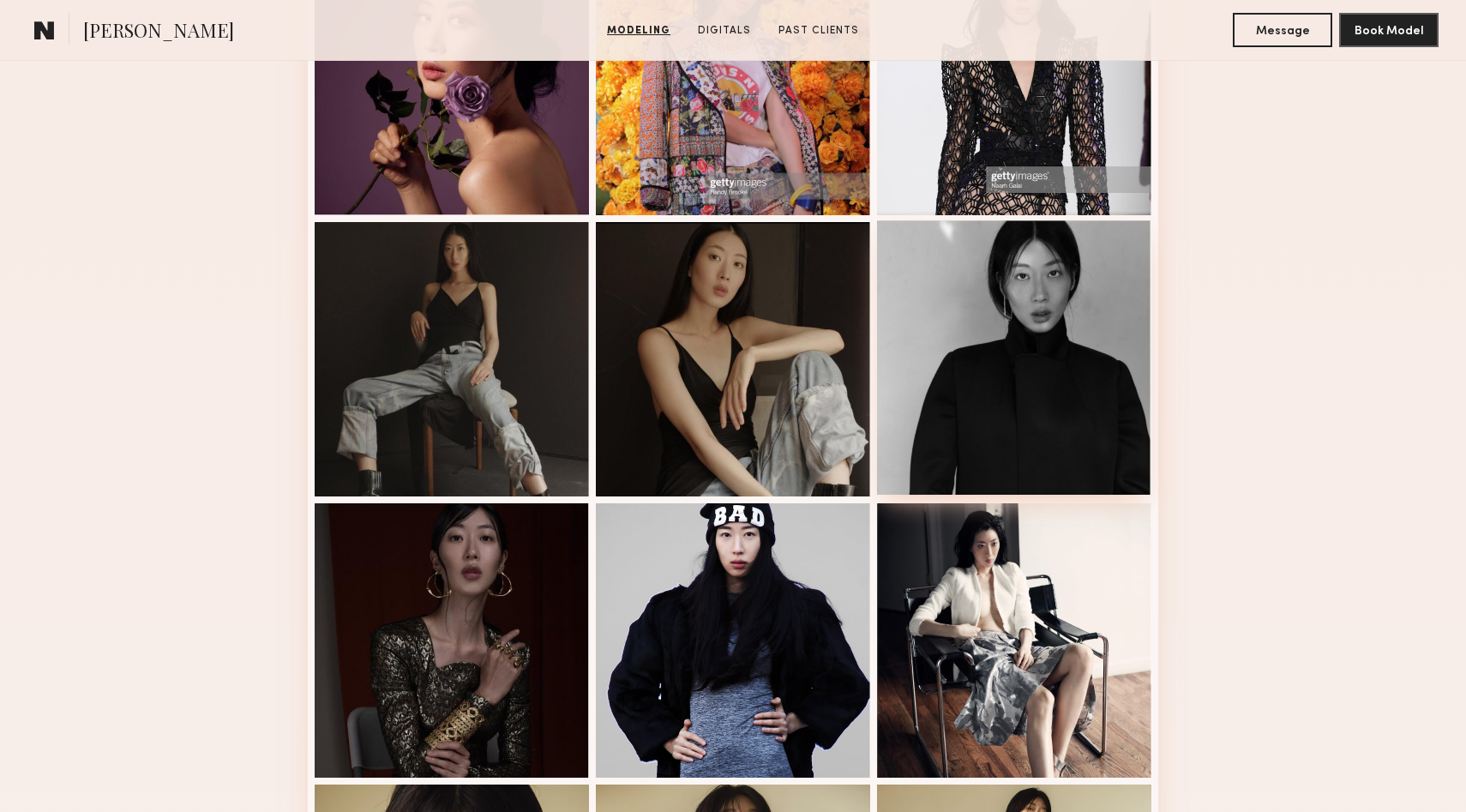
click at [1067, 367] on div at bounding box center [1014, 357] width 274 height 274
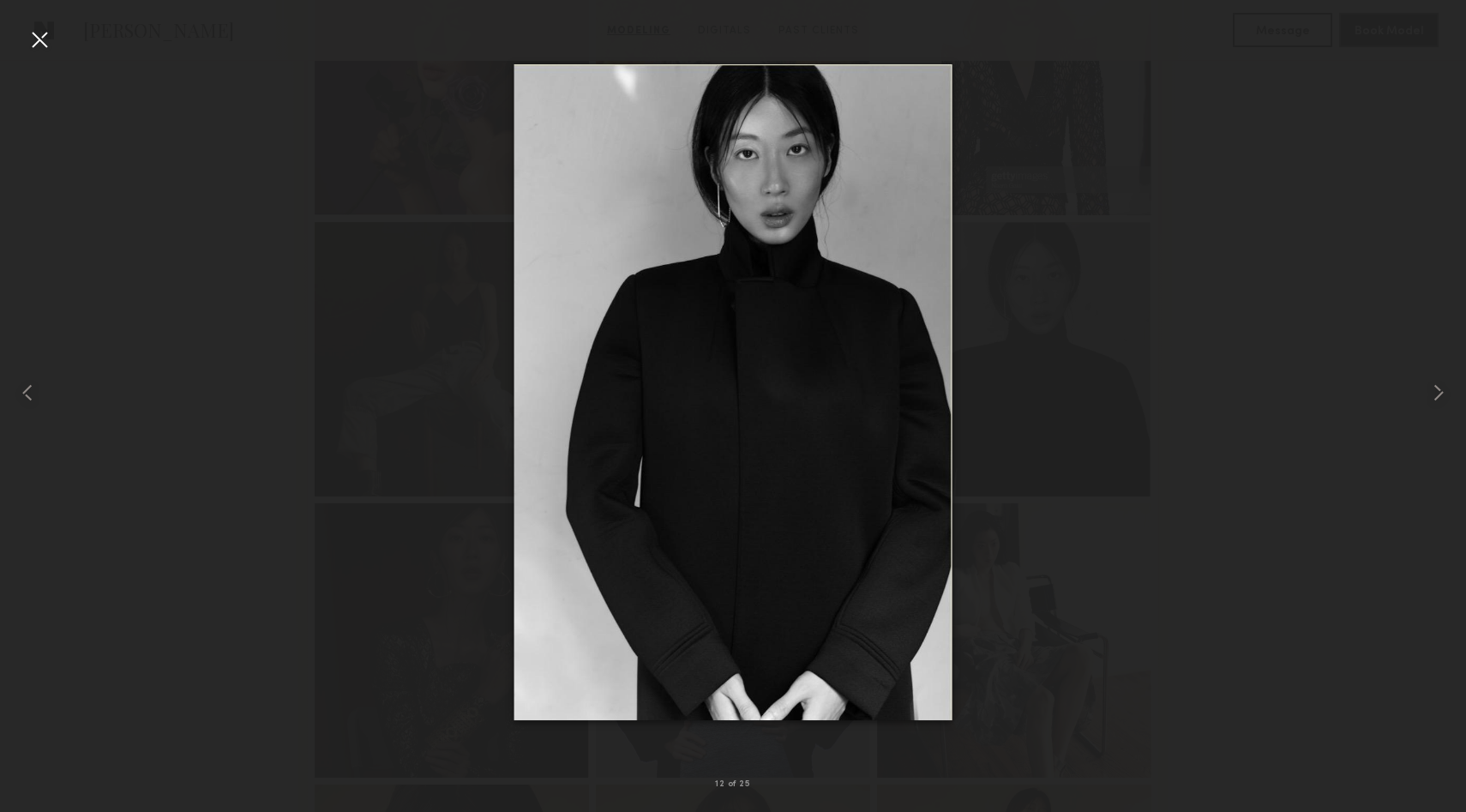
click at [44, 45] on div at bounding box center [39, 39] width 28 height 28
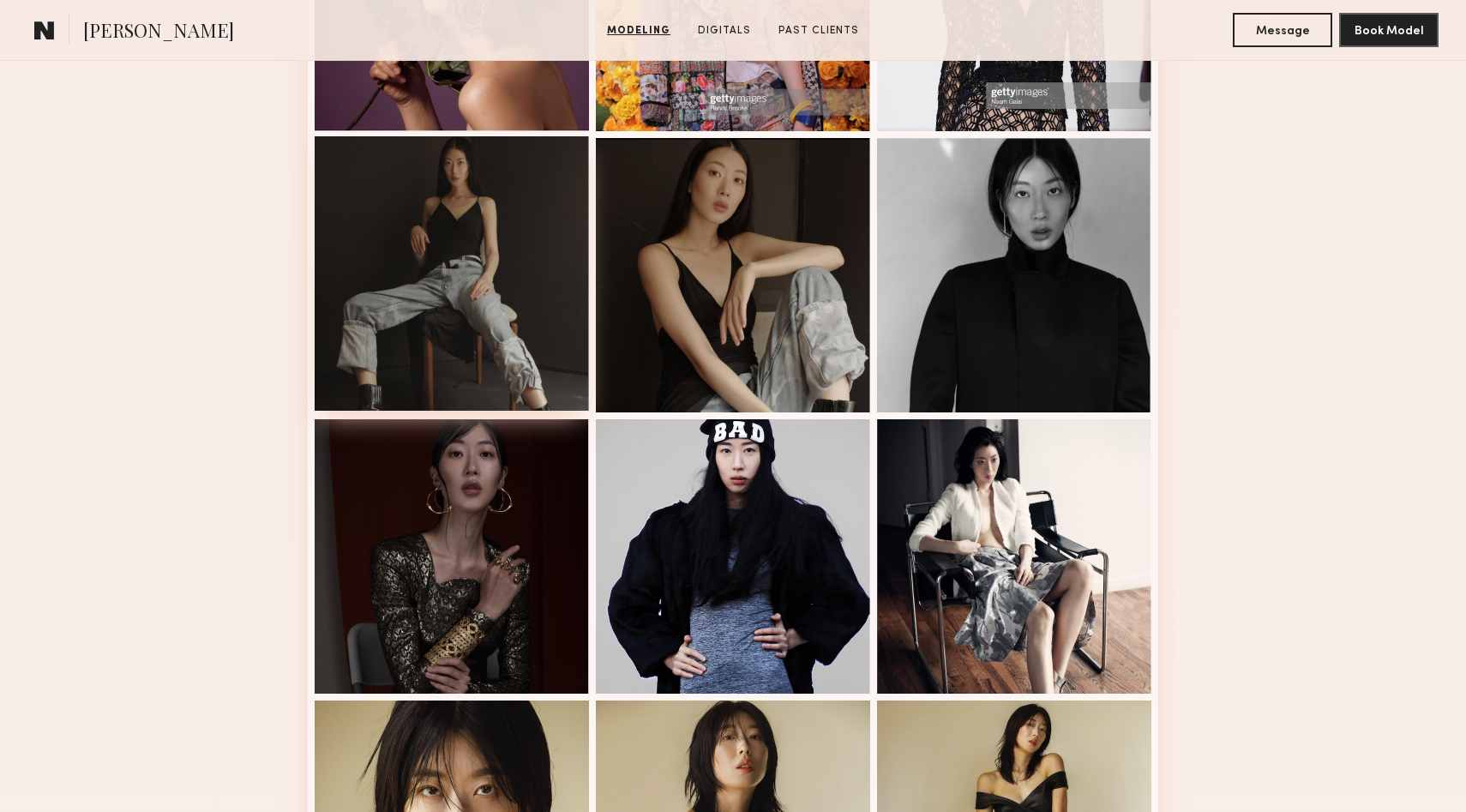
scroll to position [1215, 0]
